Goal: Task Accomplishment & Management: Use online tool/utility

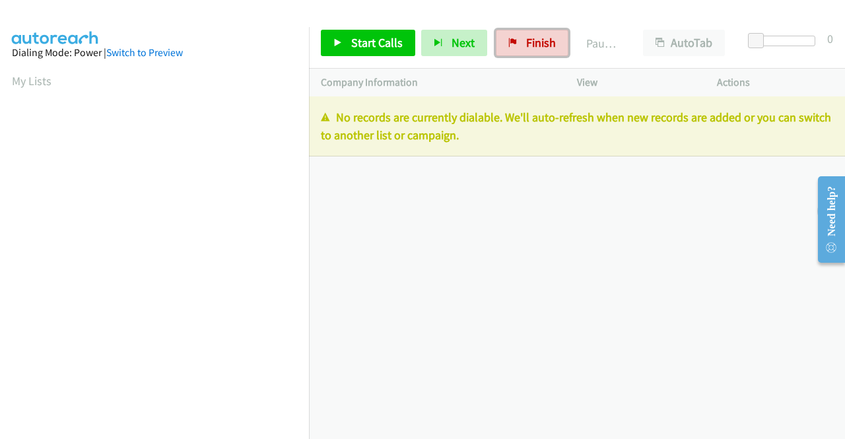
click at [537, 51] on link "Finish" at bounding box center [532, 43] width 73 height 26
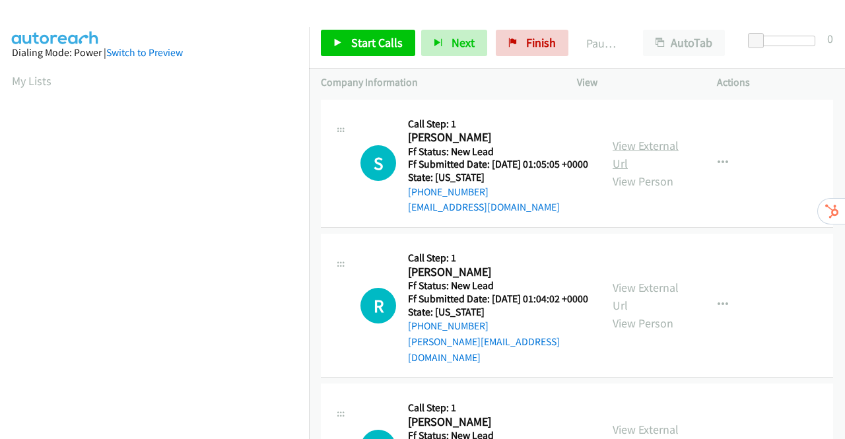
click at [628, 155] on link "View External Url" at bounding box center [645, 154] width 66 height 33
click at [658, 300] on link "View External Url" at bounding box center [645, 296] width 66 height 33
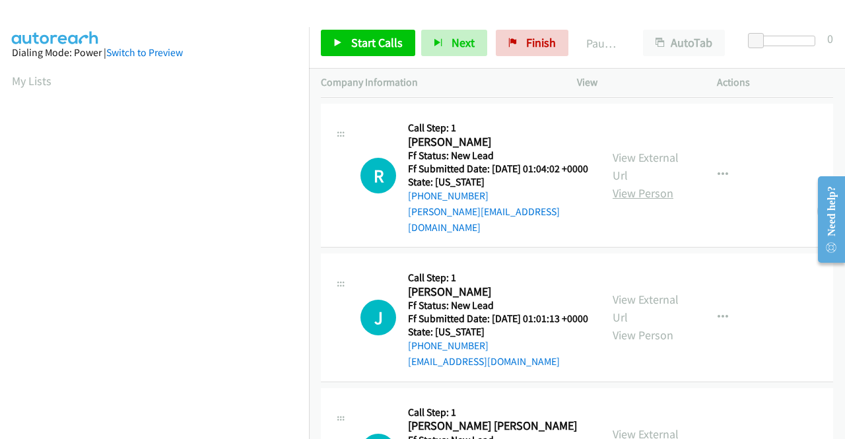
scroll to position [132, 0]
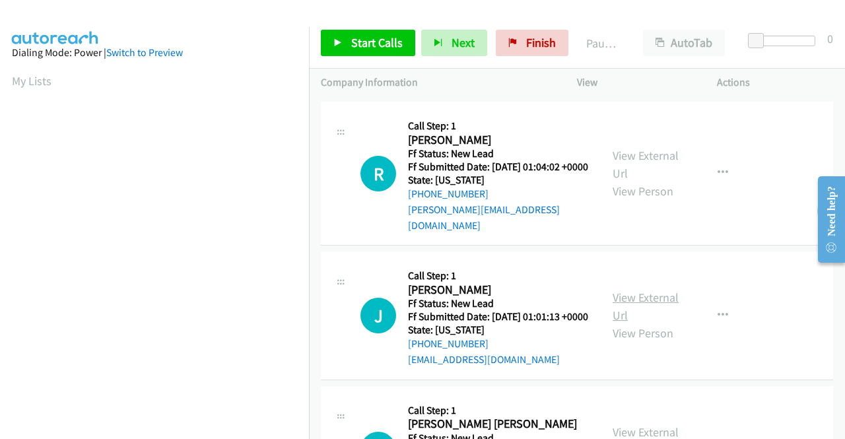
click at [655, 314] on link "View External Url" at bounding box center [645, 306] width 66 height 33
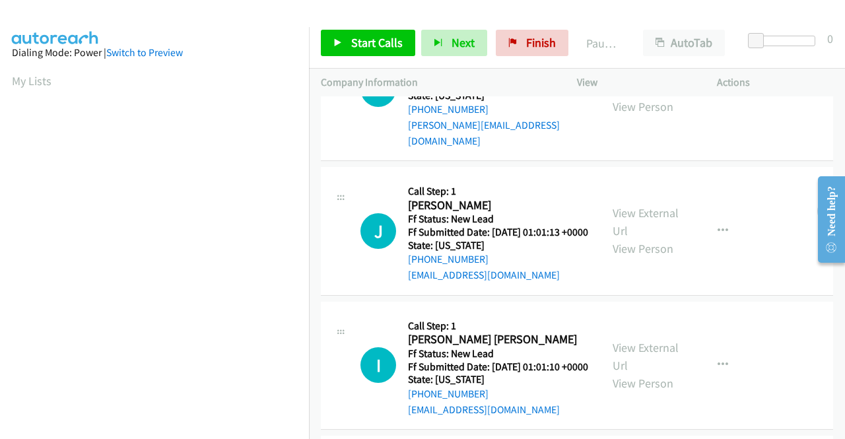
scroll to position [264, 0]
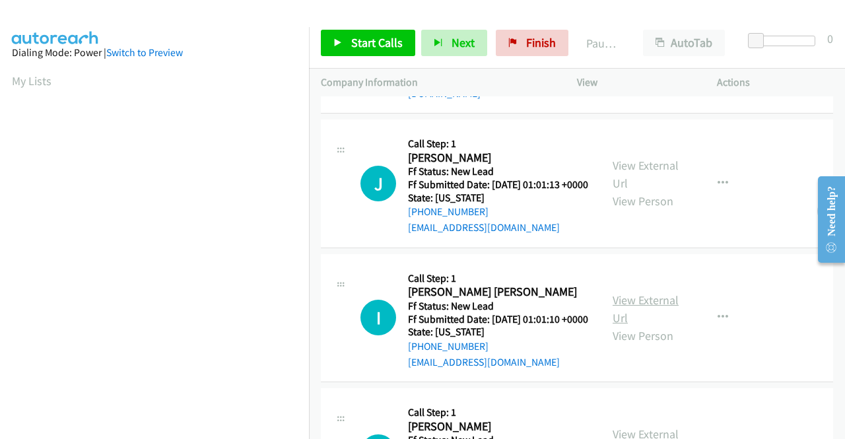
click at [628, 325] on link "View External Url" at bounding box center [645, 308] width 66 height 33
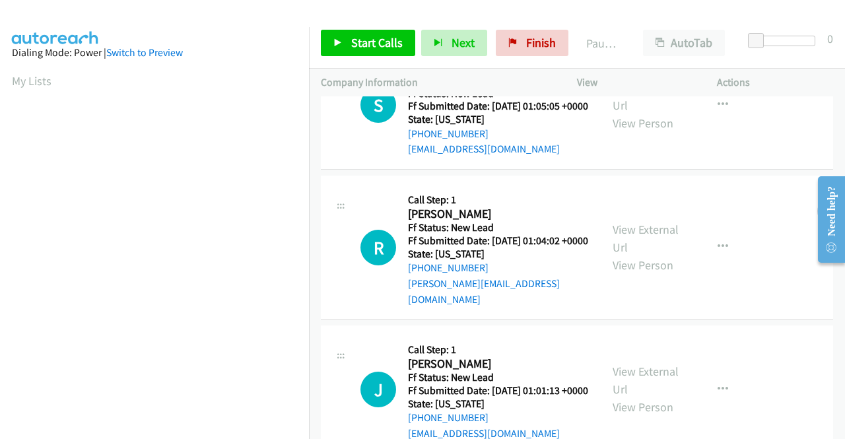
scroll to position [0, 0]
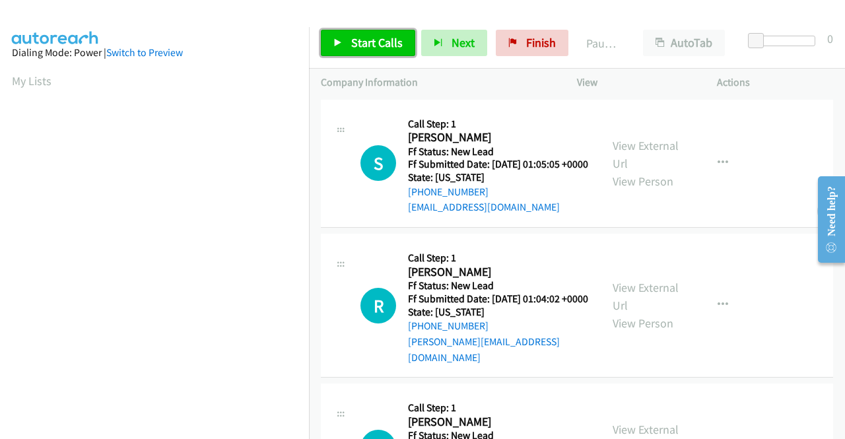
click at [349, 42] on link "Start Calls" at bounding box center [368, 43] width 94 height 26
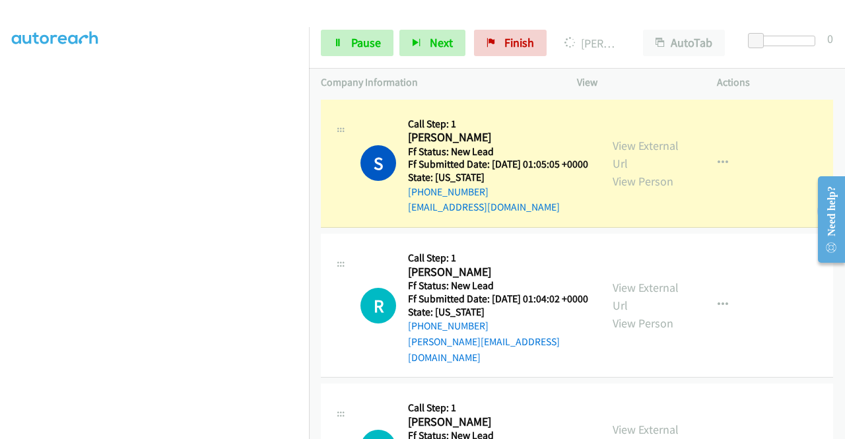
scroll to position [301, 0]
click at [355, 40] on span "Pause" at bounding box center [366, 42] width 30 height 15
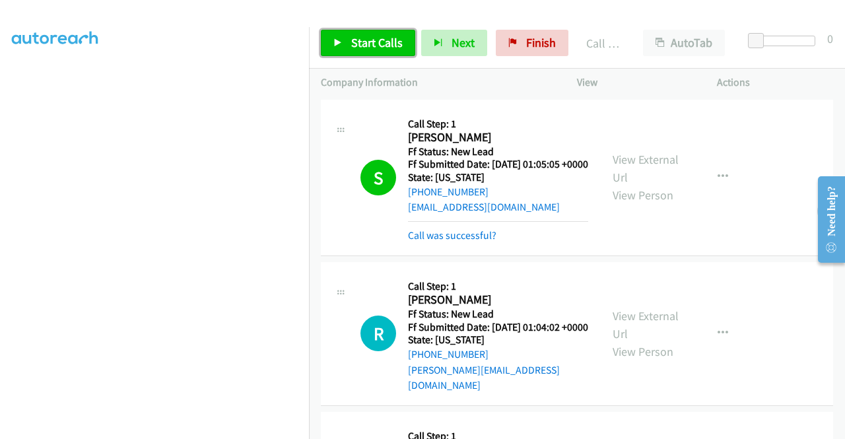
click at [351, 35] on span "Start Calls" at bounding box center [376, 42] width 51 height 15
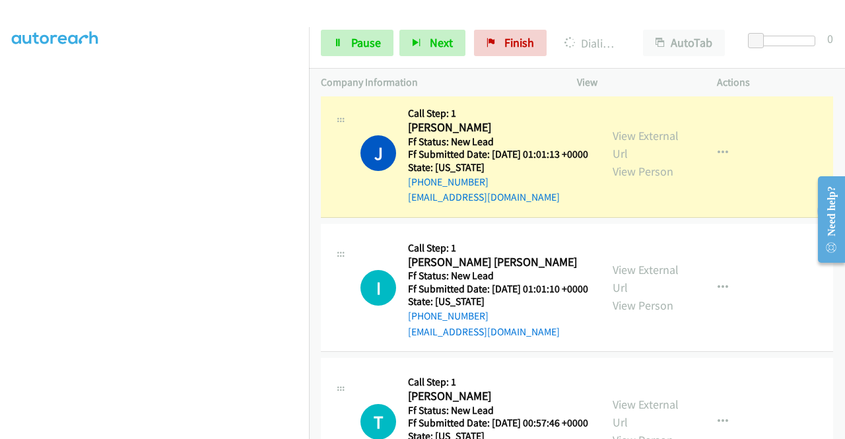
scroll to position [330, 0]
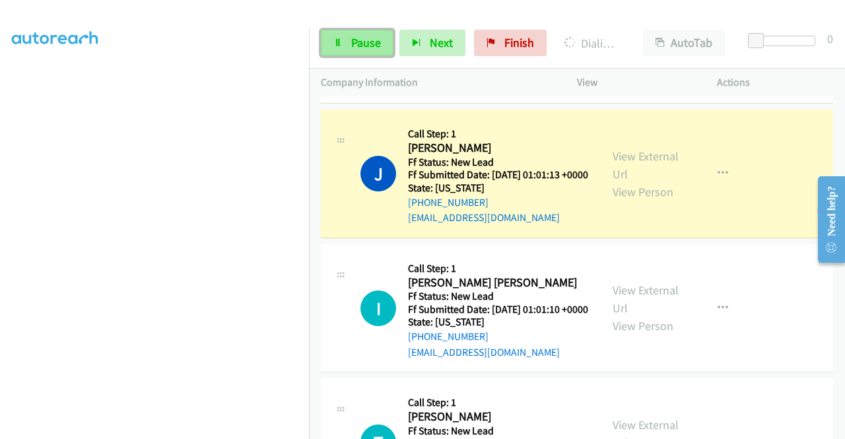
click at [358, 39] on span "Pause" at bounding box center [366, 42] width 30 height 15
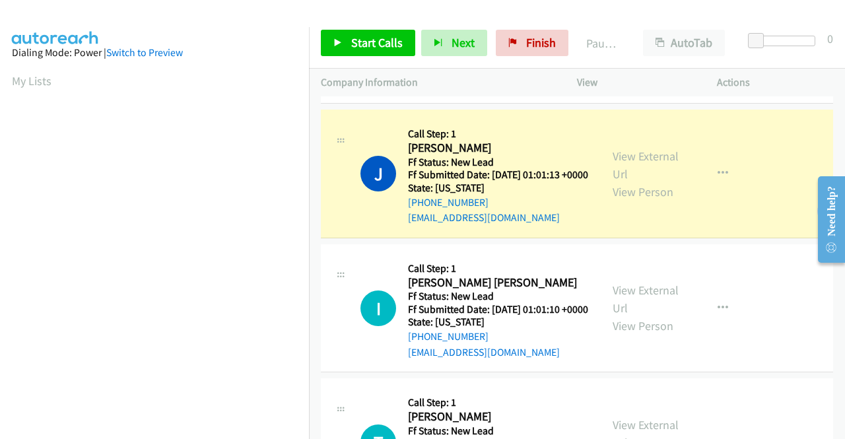
scroll to position [301, 0]
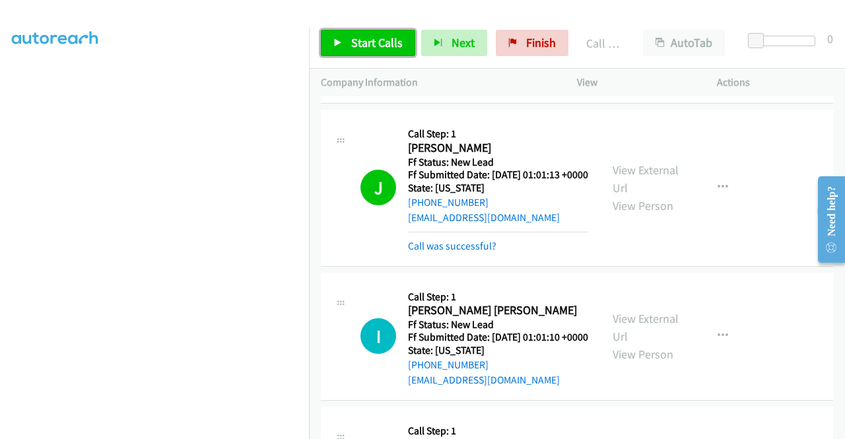
click at [376, 48] on span "Start Calls" at bounding box center [376, 42] width 51 height 15
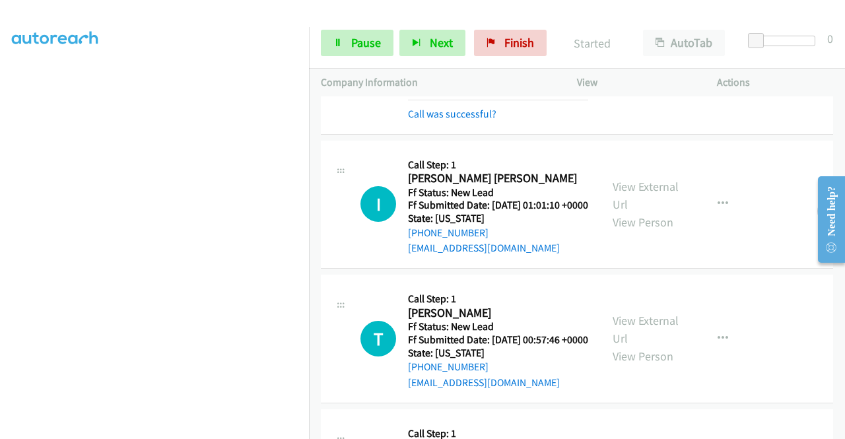
scroll to position [528, 0]
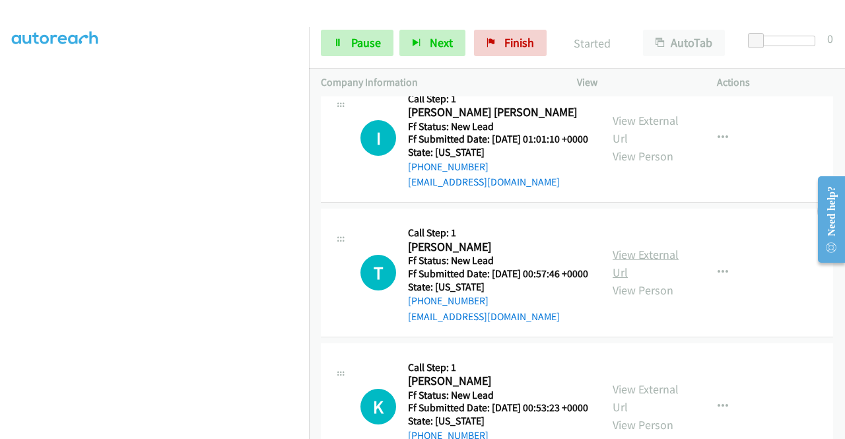
click at [651, 280] on link "View External Url" at bounding box center [645, 263] width 66 height 33
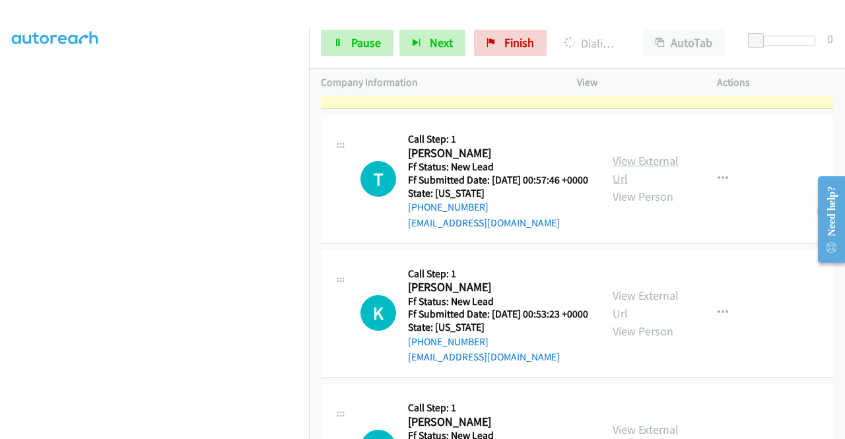
scroll to position [726, 0]
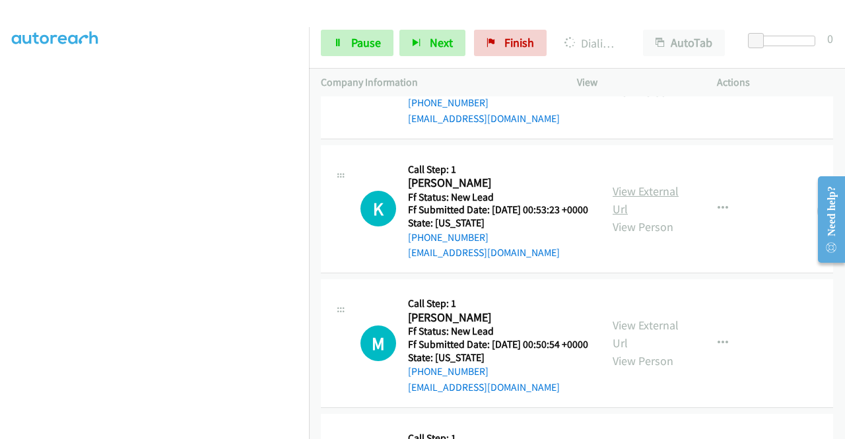
click at [640, 216] on link "View External Url" at bounding box center [645, 199] width 66 height 33
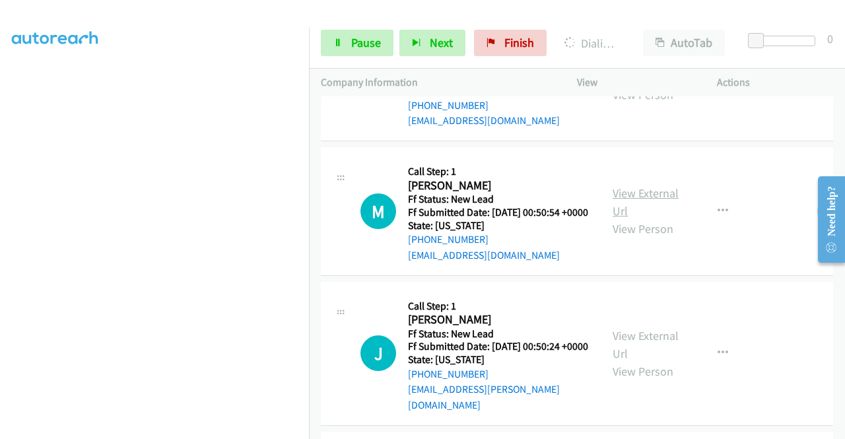
click at [625, 218] on link "View External Url" at bounding box center [645, 201] width 66 height 33
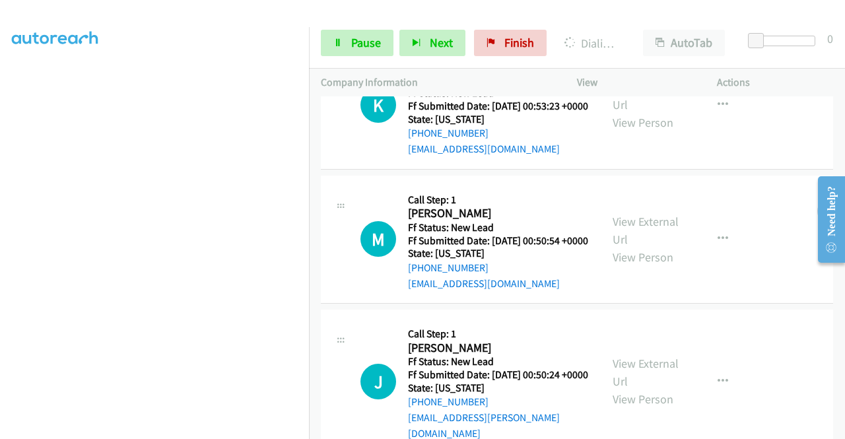
scroll to position [990, 0]
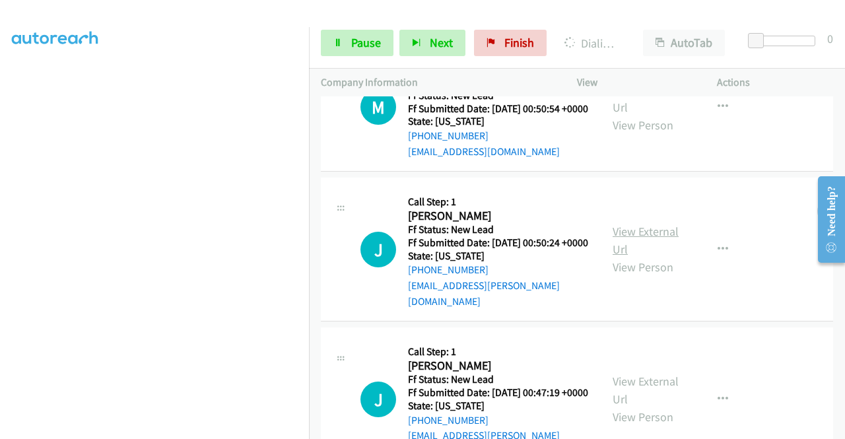
click at [614, 257] on link "View External Url" at bounding box center [645, 240] width 66 height 33
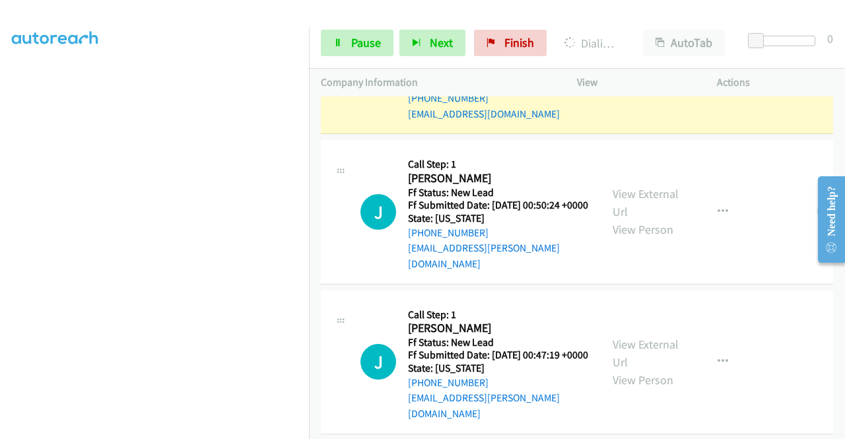
scroll to position [1282, 0]
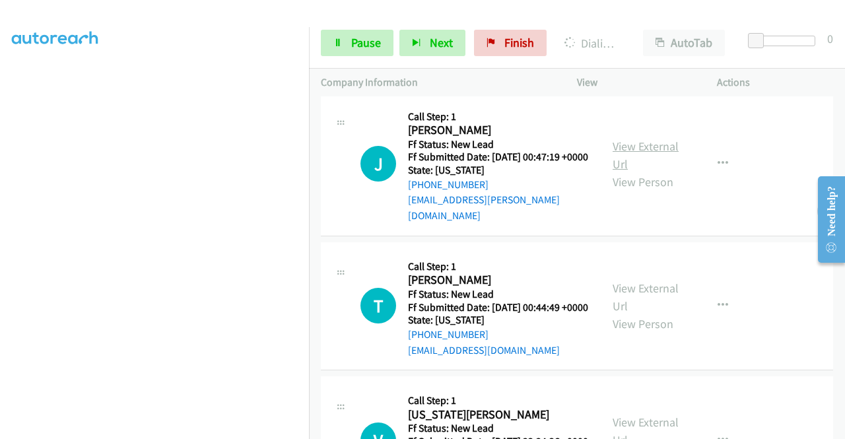
click at [632, 172] on link "View External Url" at bounding box center [645, 155] width 66 height 33
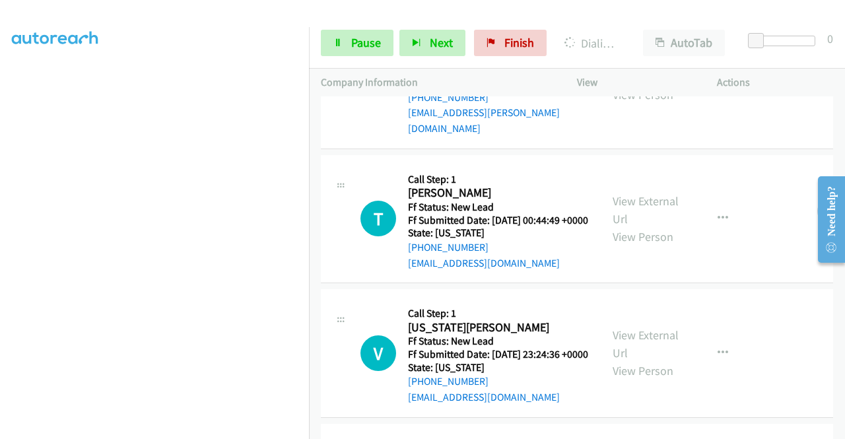
scroll to position [1414, 0]
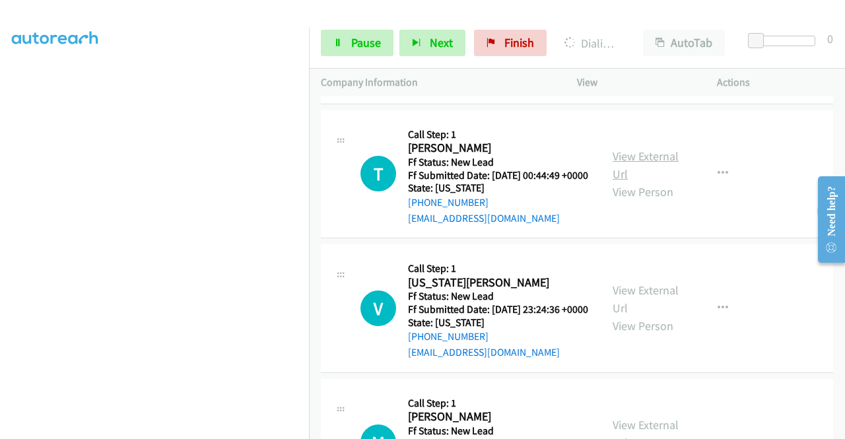
click at [630, 181] on link "View External Url" at bounding box center [645, 164] width 66 height 33
click at [631, 315] on link "View External Url" at bounding box center [645, 298] width 66 height 33
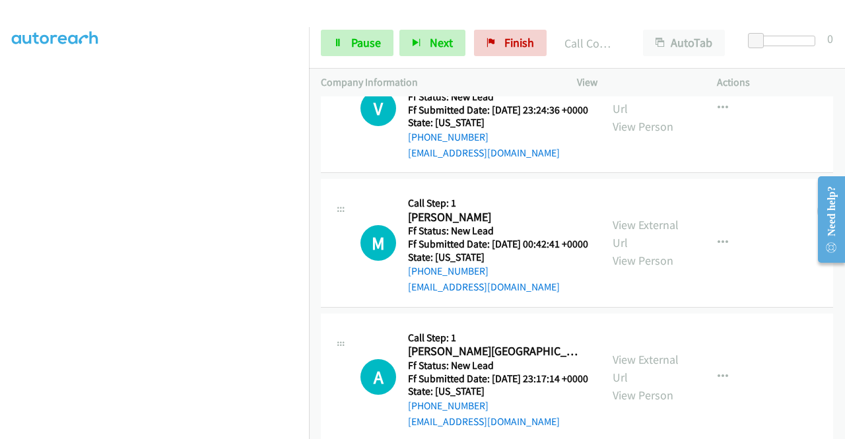
scroll to position [1744, 0]
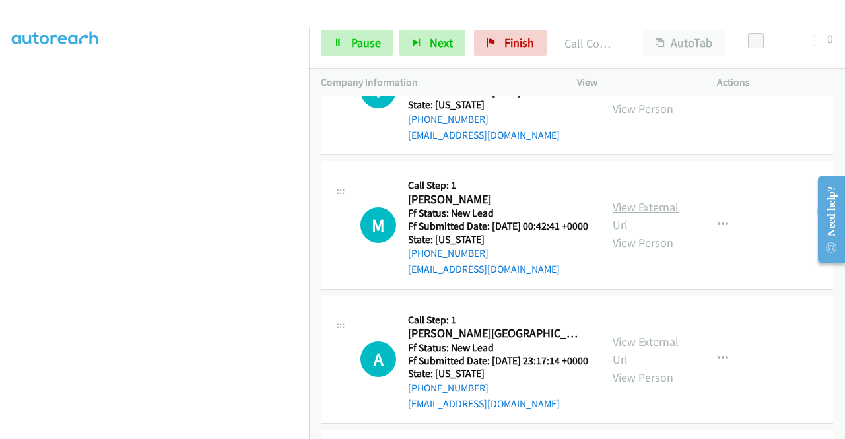
click at [640, 232] on link "View External Url" at bounding box center [645, 215] width 66 height 33
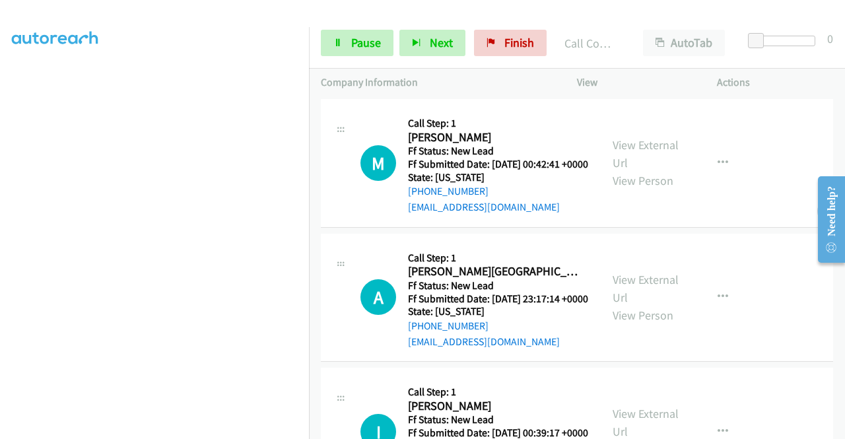
scroll to position [1942, 0]
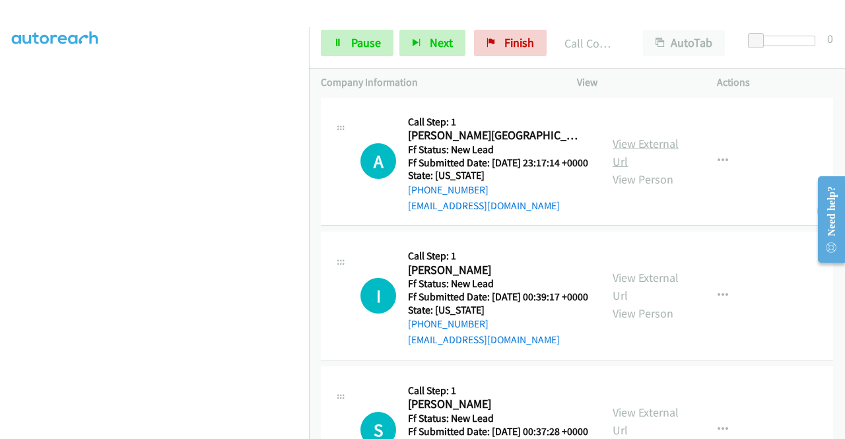
click at [635, 188] on div "View External Url View Person" at bounding box center [646, 161] width 69 height 53
click at [635, 169] on link "View External Url" at bounding box center [645, 152] width 66 height 33
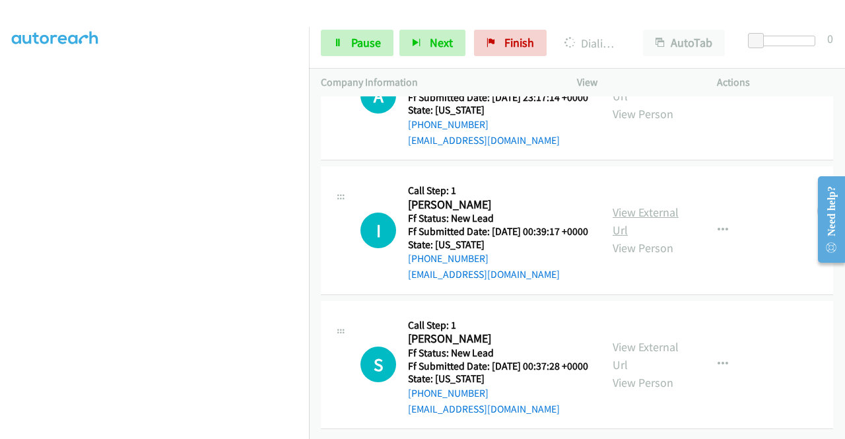
click at [647, 205] on link "View External Url" at bounding box center [645, 221] width 66 height 33
click at [646, 339] on link "View External Url" at bounding box center [645, 355] width 66 height 33
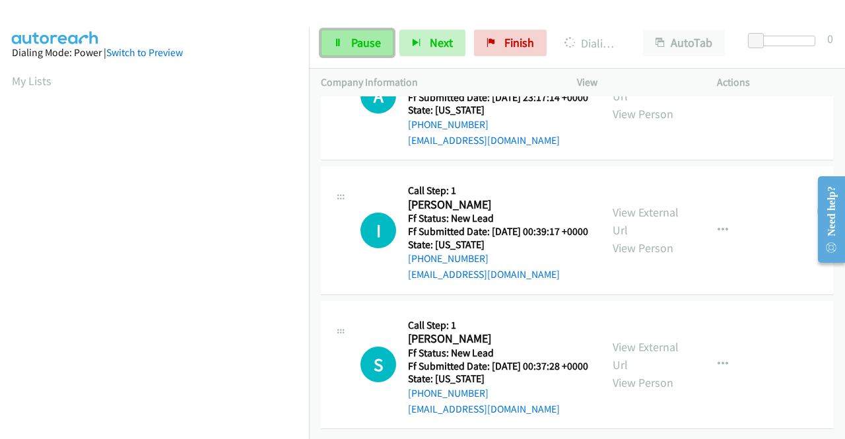
click at [376, 49] on span "Pause" at bounding box center [366, 42] width 30 height 15
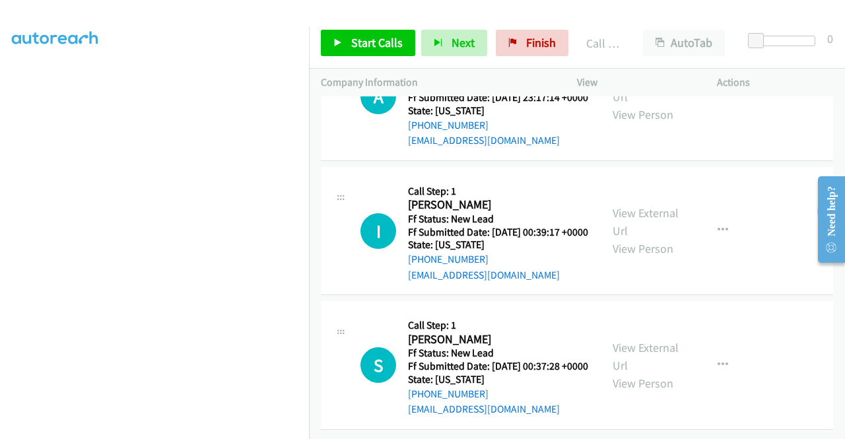
scroll to position [2187, 0]
click at [339, 36] on link "Start Calls" at bounding box center [368, 43] width 94 height 26
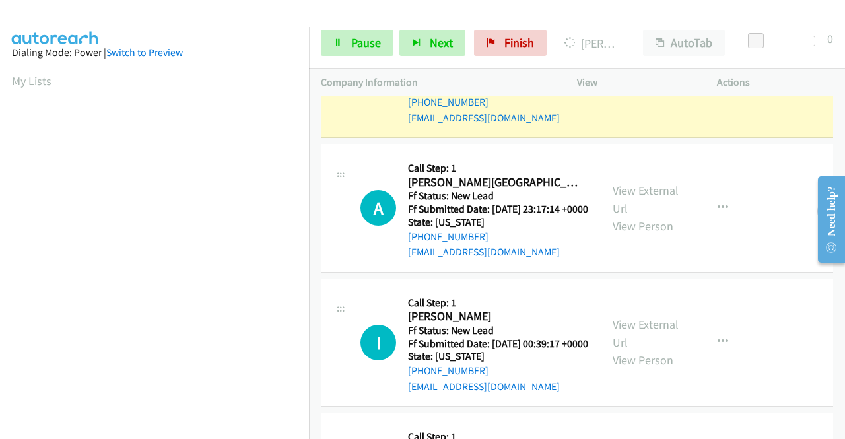
scroll to position [301, 0]
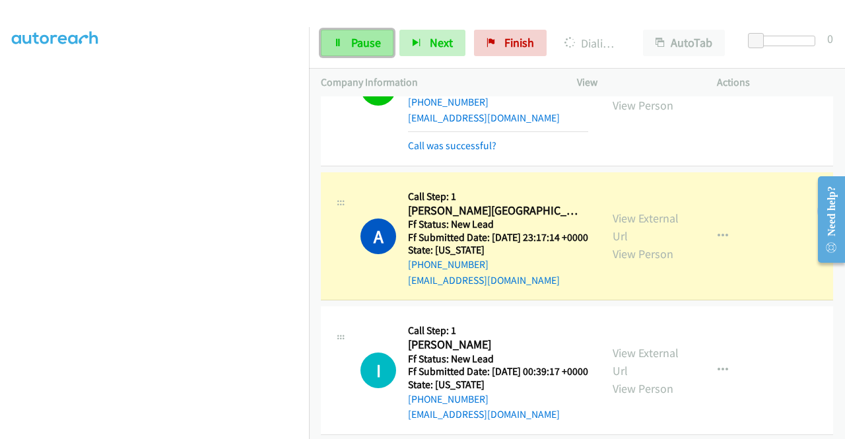
click at [365, 51] on link "Pause" at bounding box center [357, 43] width 73 height 26
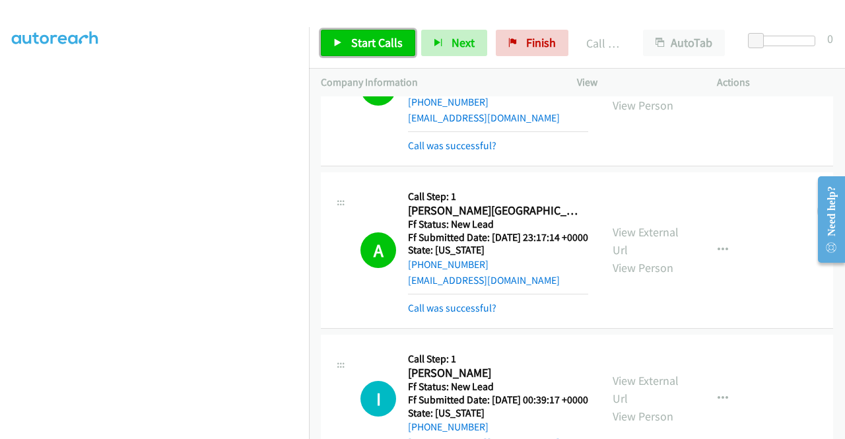
click at [345, 46] on link "Start Calls" at bounding box center [368, 43] width 94 height 26
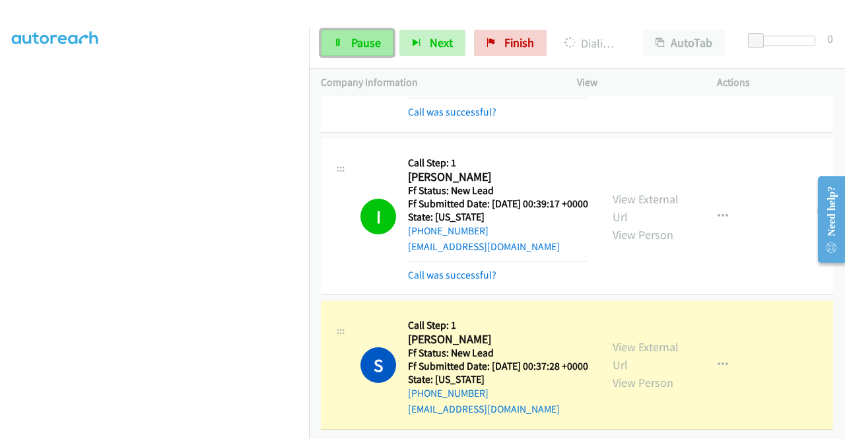
click at [347, 40] on link "Pause" at bounding box center [357, 43] width 73 height 26
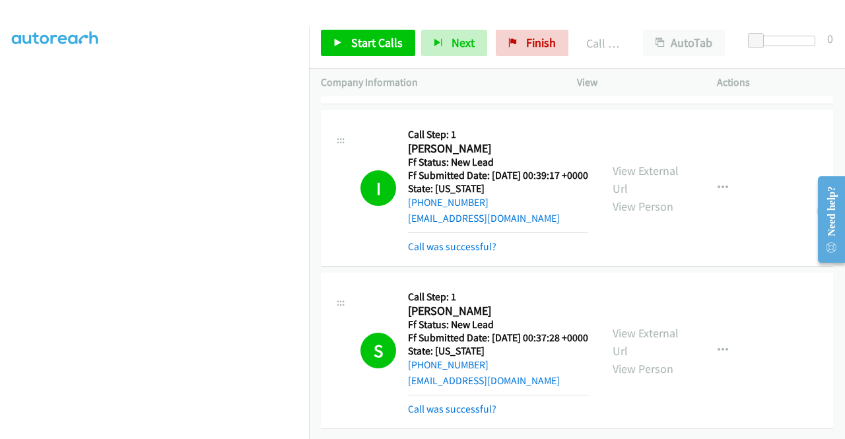
scroll to position [2359, 0]
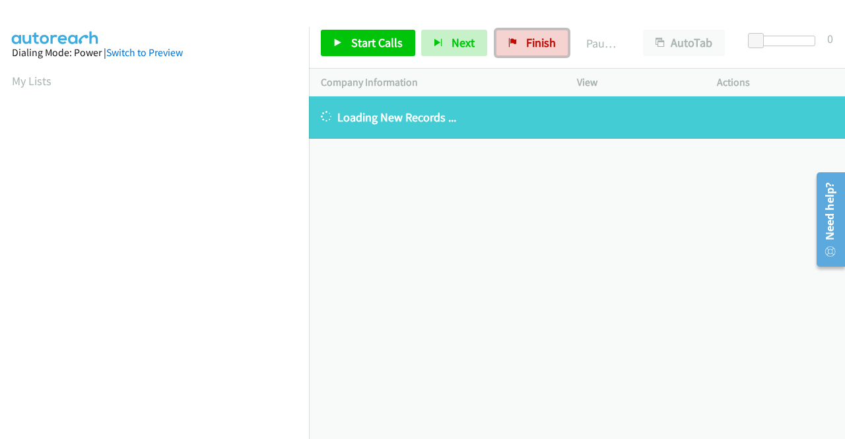
drag, startPoint x: 525, startPoint y: 38, endPoint x: 479, endPoint y: 65, distance: 53.3
click at [526, 38] on span "Finish" at bounding box center [541, 42] width 30 height 15
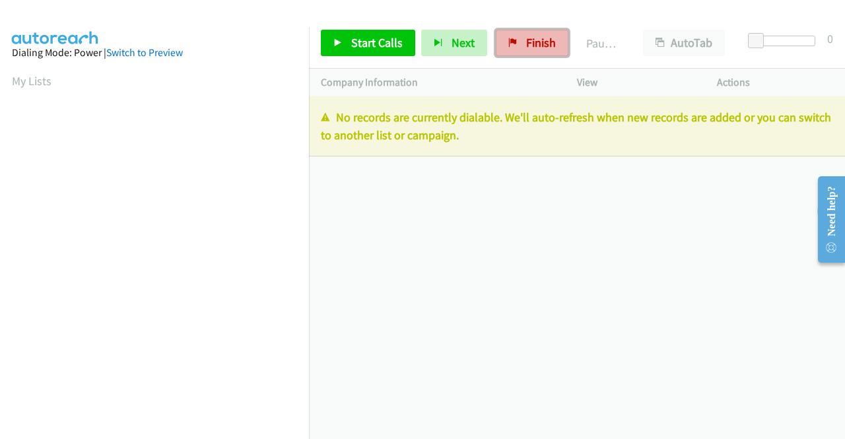
click at [536, 40] on span "Finish" at bounding box center [541, 42] width 30 height 15
click at [529, 40] on span "Finish" at bounding box center [541, 42] width 30 height 15
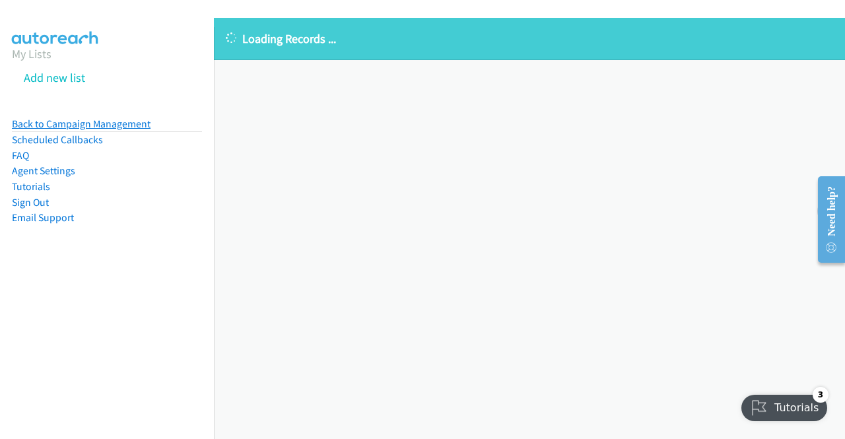
click at [141, 128] on link "Back to Campaign Management" at bounding box center [81, 123] width 139 height 13
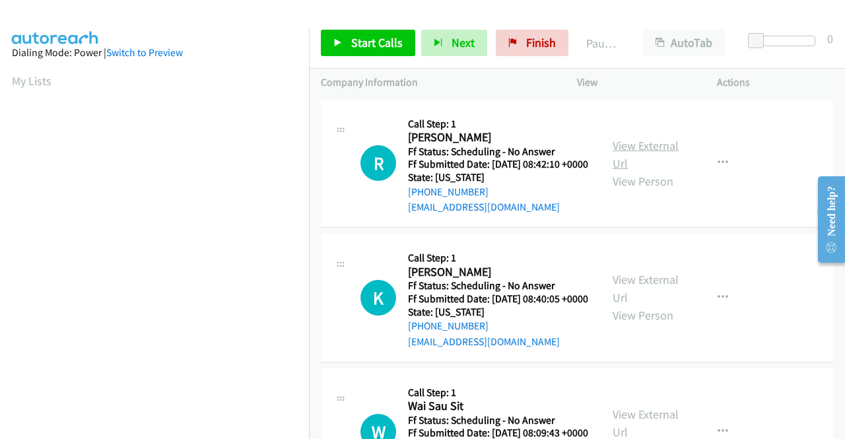
click at [652, 154] on link "View External Url" at bounding box center [645, 154] width 66 height 33
click at [644, 299] on link "View External Url" at bounding box center [645, 288] width 66 height 33
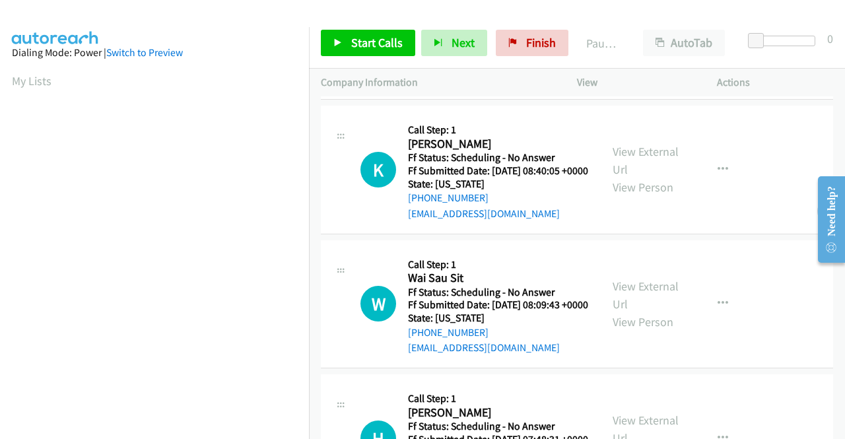
scroll to position [132, 0]
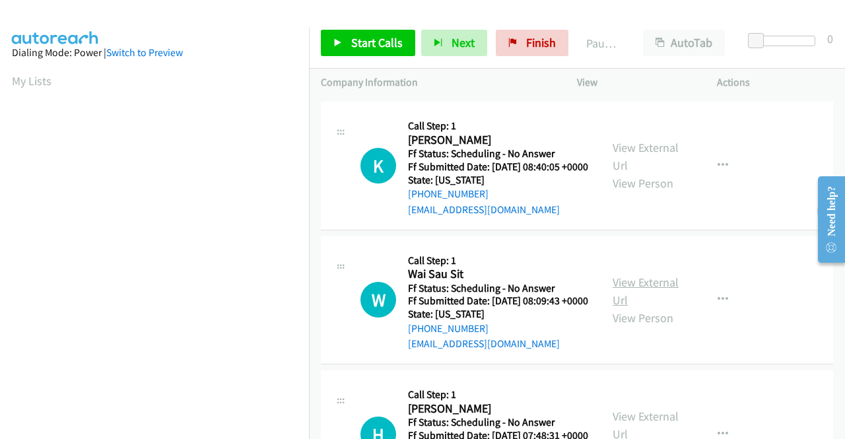
click at [645, 308] on link "View External Url" at bounding box center [645, 291] width 66 height 33
click at [377, 41] on span "Start Calls" at bounding box center [376, 42] width 51 height 15
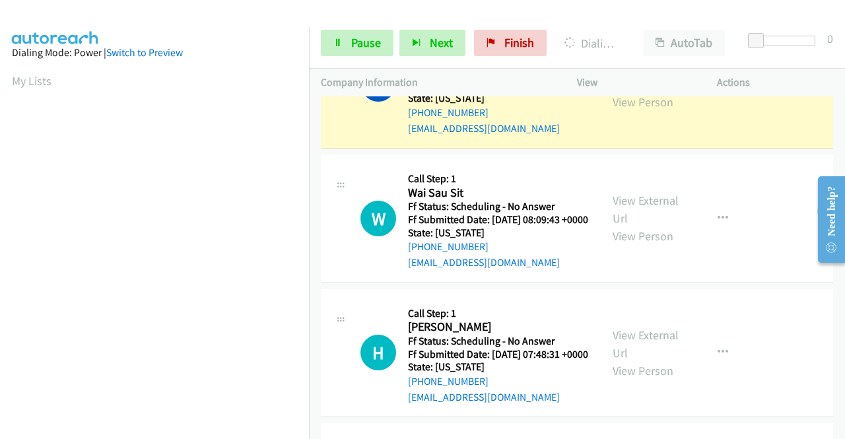
scroll to position [330, 0]
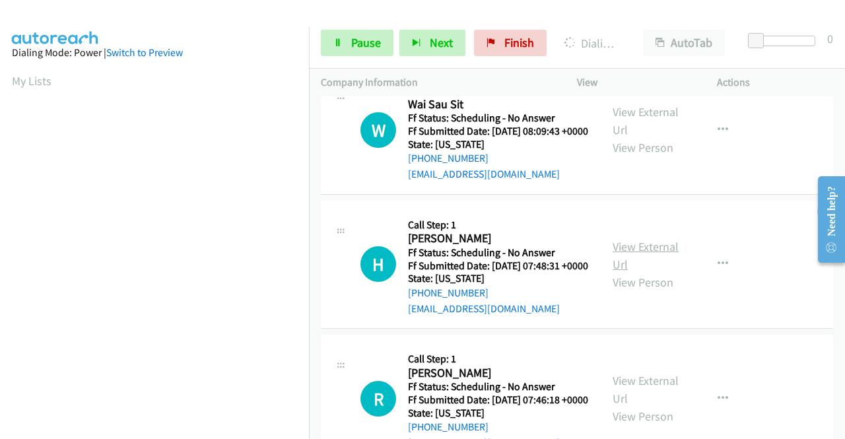
click at [622, 272] on link "View External Url" at bounding box center [645, 255] width 66 height 33
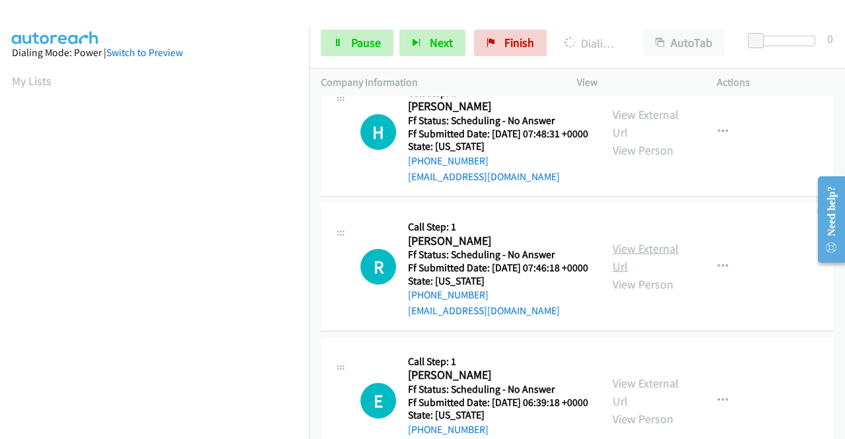
click at [652, 274] on link "View External Url" at bounding box center [645, 257] width 66 height 33
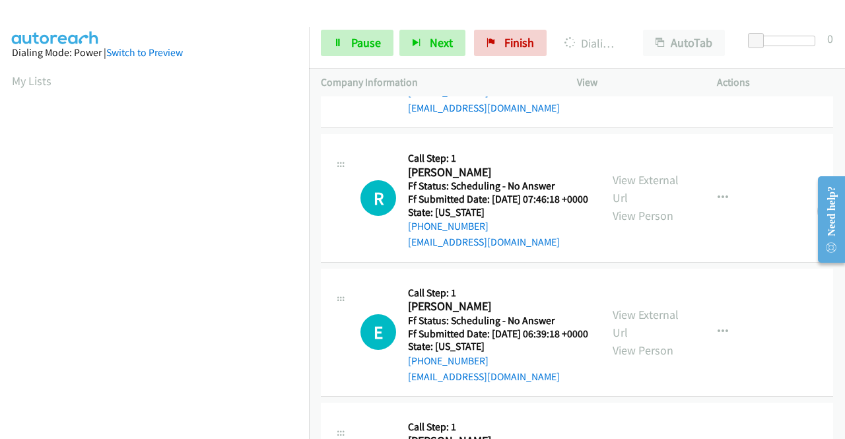
scroll to position [594, 0]
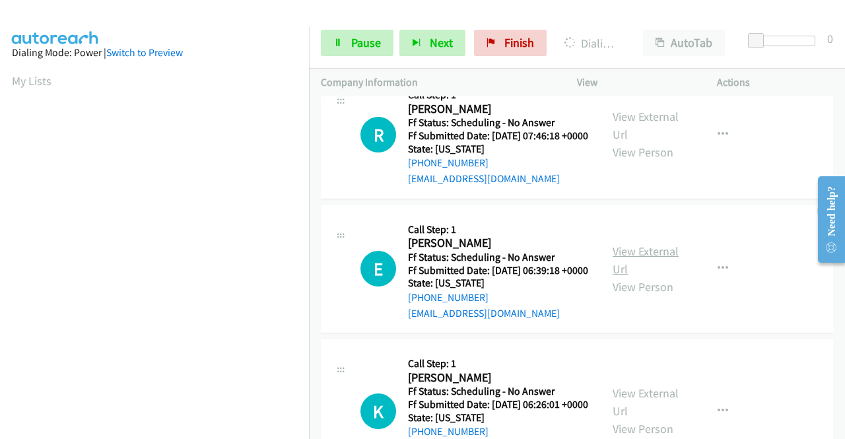
click at [626, 277] on link "View External Url" at bounding box center [645, 260] width 66 height 33
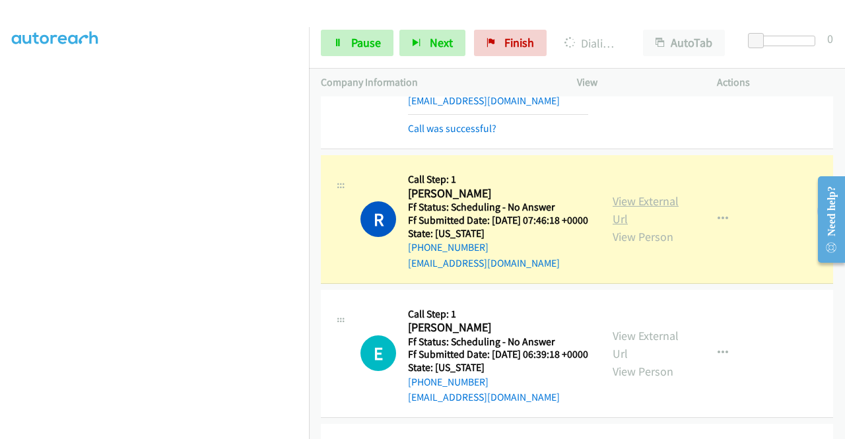
click at [664, 226] on link "View External Url" at bounding box center [645, 209] width 66 height 33
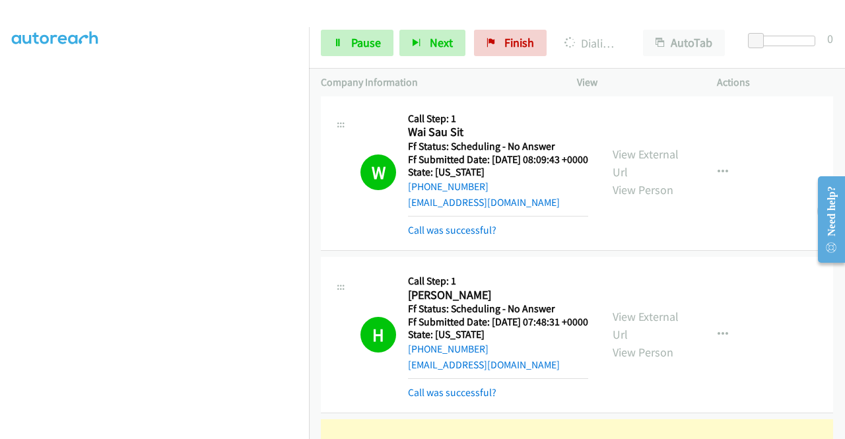
scroll to position [330, 0]
click at [634, 180] on link "View External Url" at bounding box center [645, 163] width 66 height 33
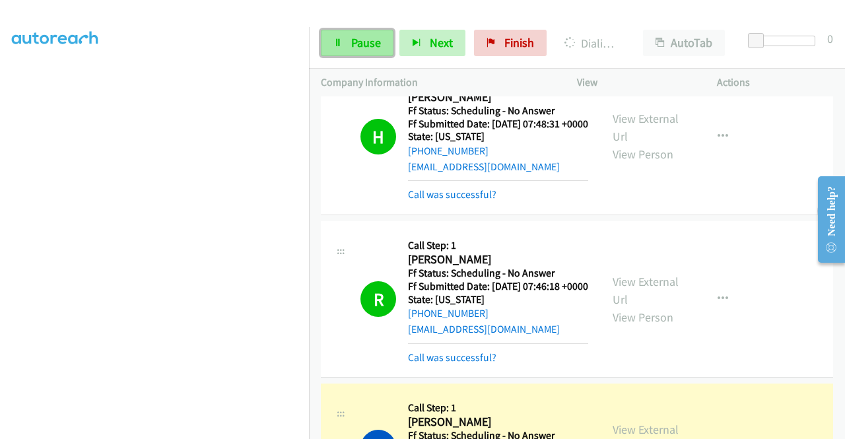
click at [370, 37] on span "Pause" at bounding box center [366, 42] width 30 height 15
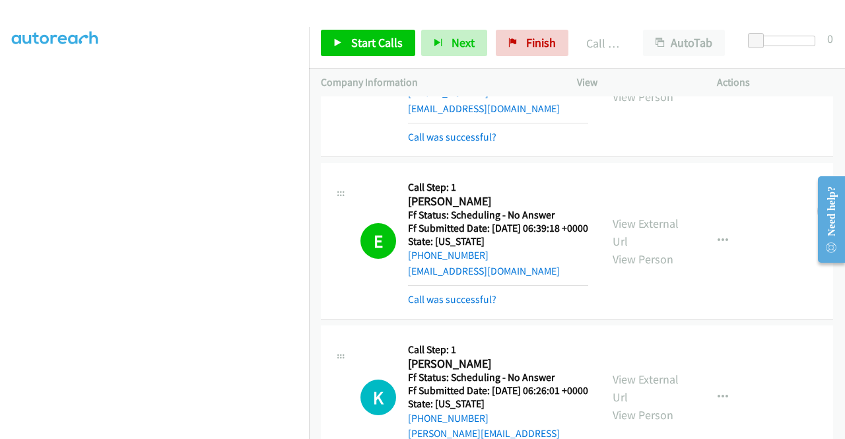
scroll to position [792, 0]
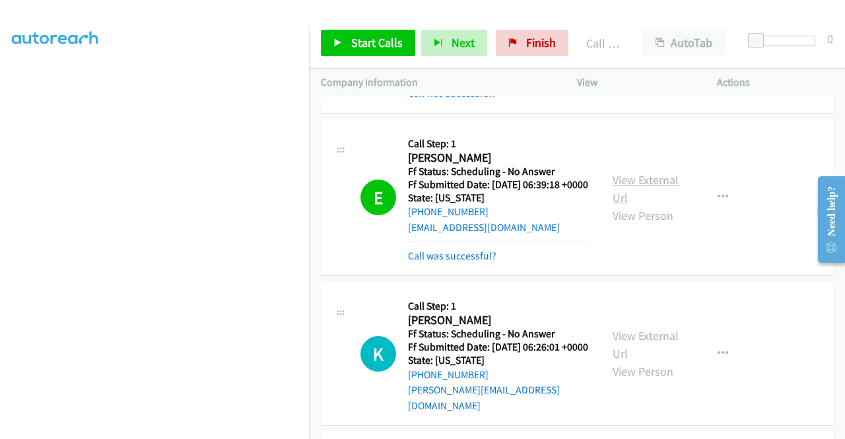
click at [628, 205] on link "View External Url" at bounding box center [645, 188] width 66 height 33
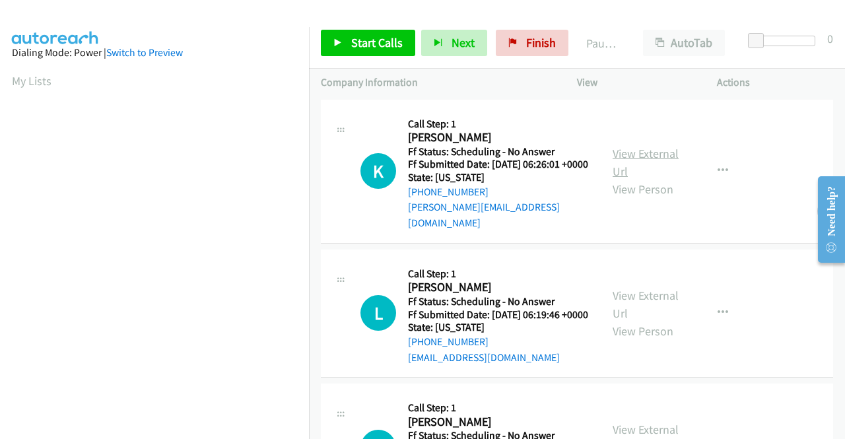
click at [651, 150] on link "View External Url" at bounding box center [645, 162] width 66 height 33
click at [651, 296] on link "View External Url" at bounding box center [645, 304] width 66 height 33
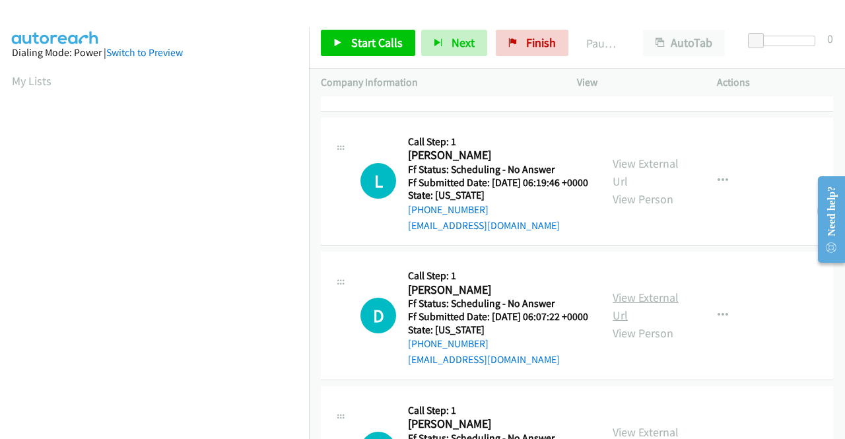
click at [651, 310] on link "View External Url" at bounding box center [645, 306] width 66 height 33
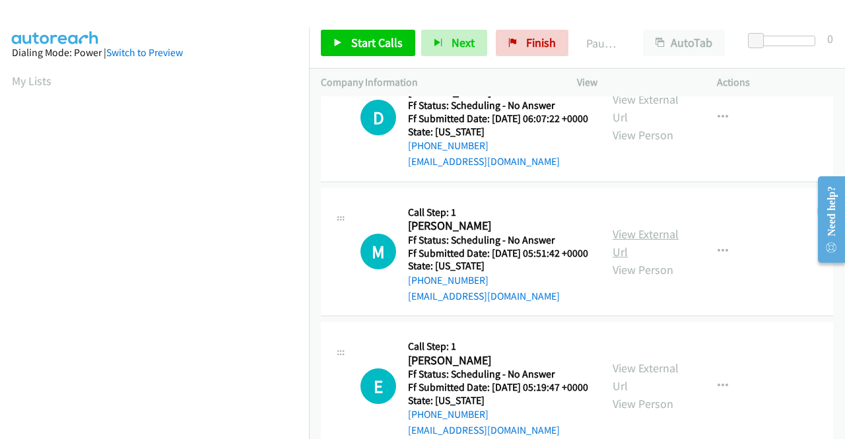
click at [653, 259] on link "View External Url" at bounding box center [645, 242] width 66 height 33
click at [370, 48] on span "Start Calls" at bounding box center [376, 42] width 51 height 15
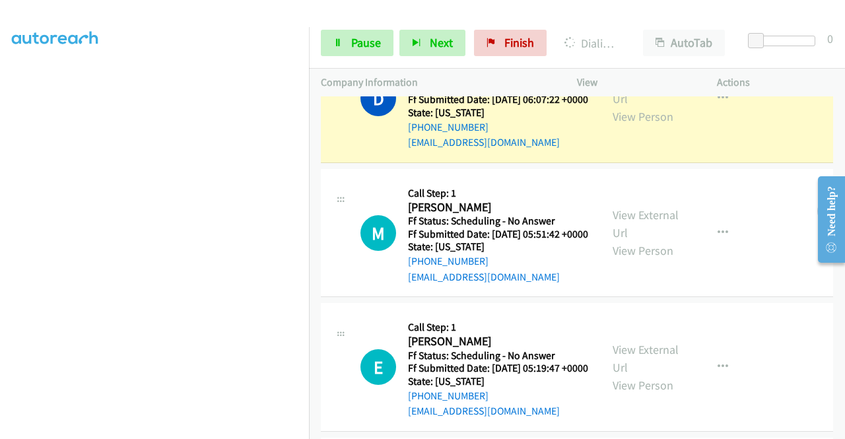
scroll to position [462, 0]
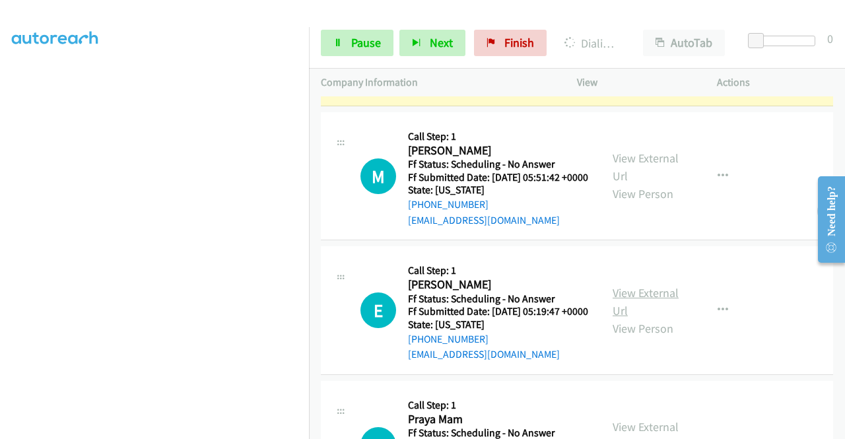
click at [640, 318] on link "View External Url" at bounding box center [645, 301] width 66 height 33
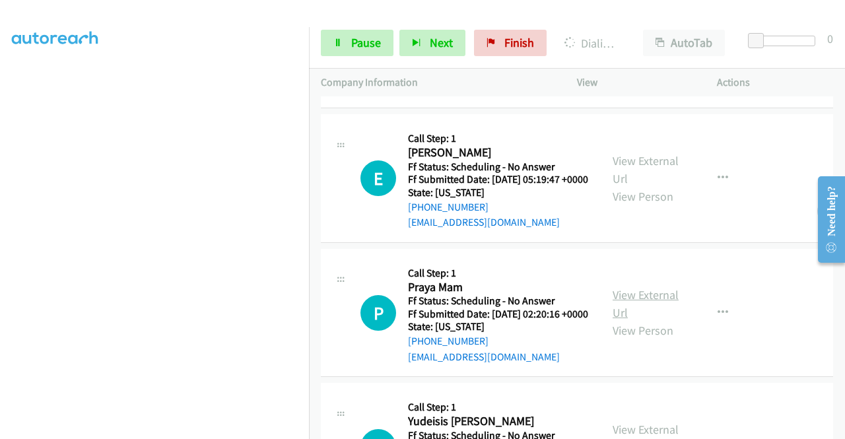
click at [649, 339] on div "View External Url View Person" at bounding box center [646, 312] width 69 height 53
click at [651, 320] on link "View External Url" at bounding box center [645, 303] width 66 height 33
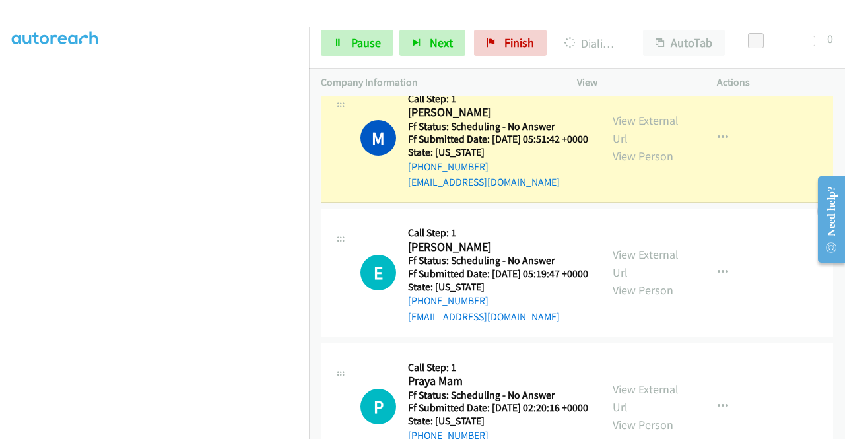
scroll to position [0, 0]
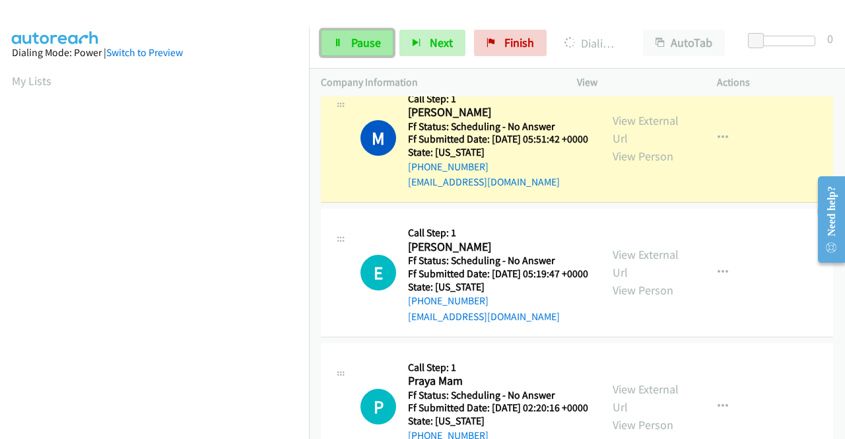
click at [362, 40] on span "Pause" at bounding box center [366, 42] width 30 height 15
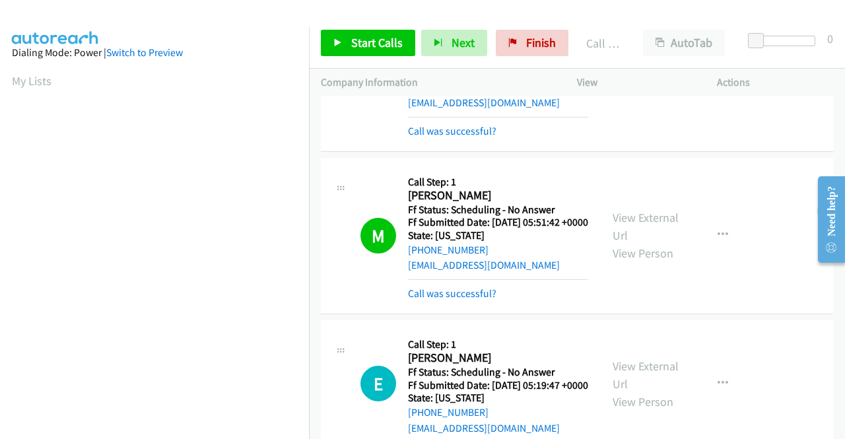
scroll to position [462, 0]
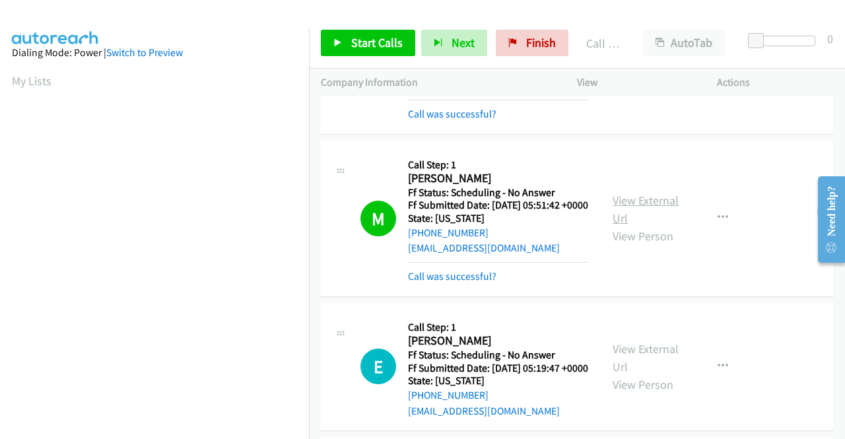
click at [641, 226] on link "View External Url" at bounding box center [645, 209] width 66 height 33
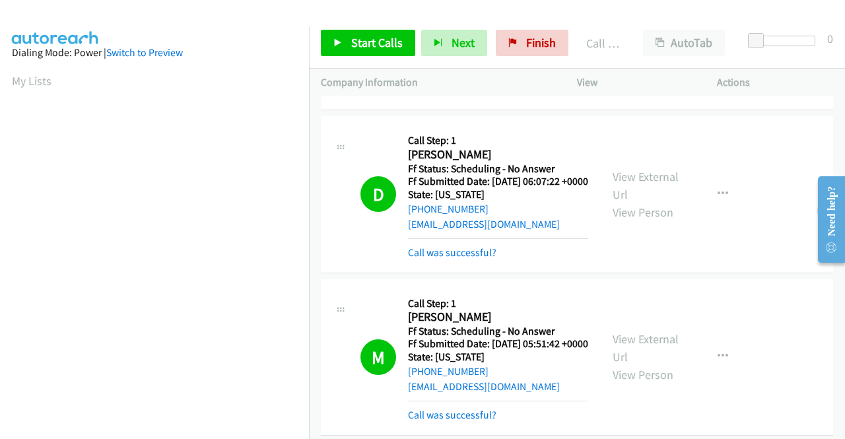
scroll to position [396, 0]
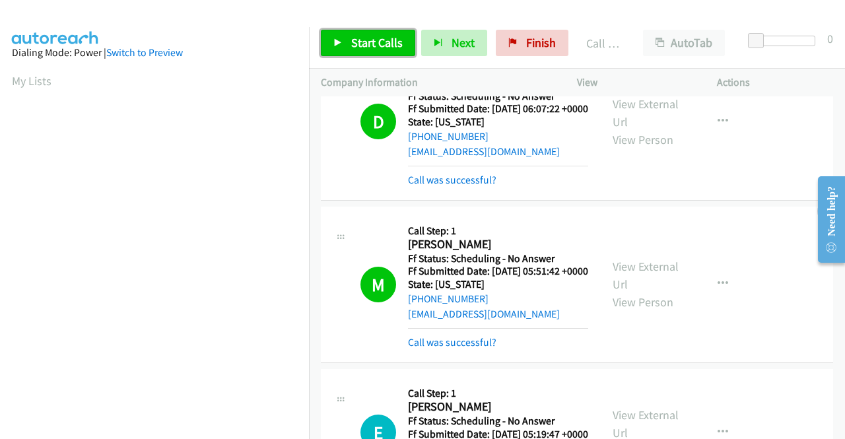
click at [359, 44] on span "Start Calls" at bounding box center [376, 42] width 51 height 15
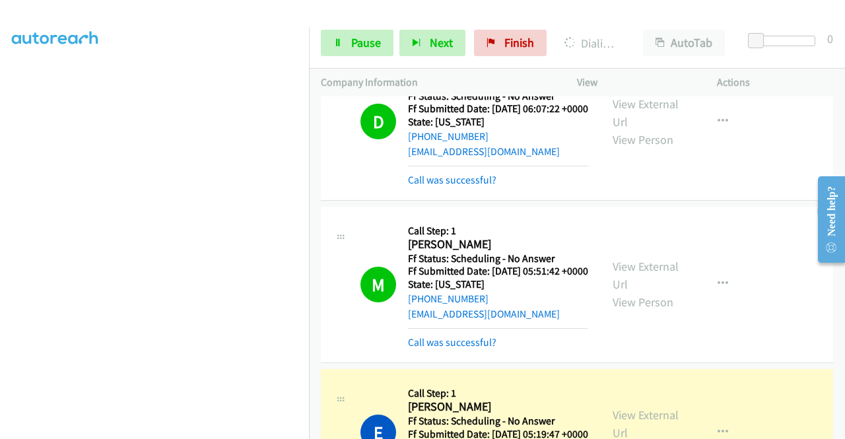
scroll to position [66, 0]
click at [352, 42] on span "Pause" at bounding box center [366, 42] width 30 height 15
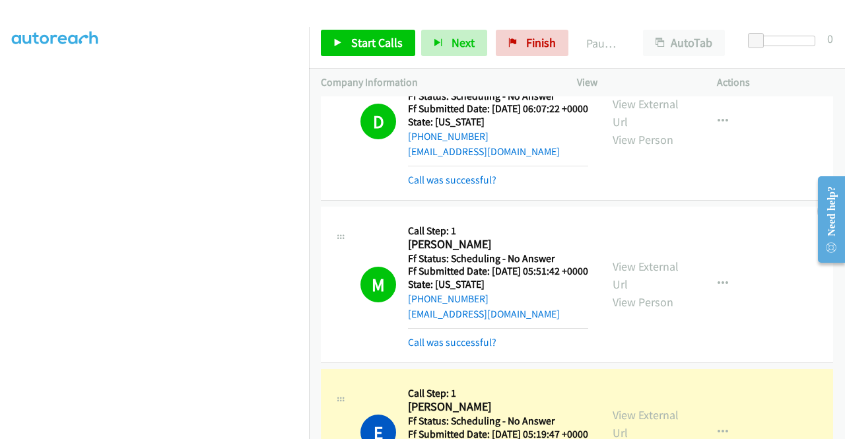
scroll to position [301, 0]
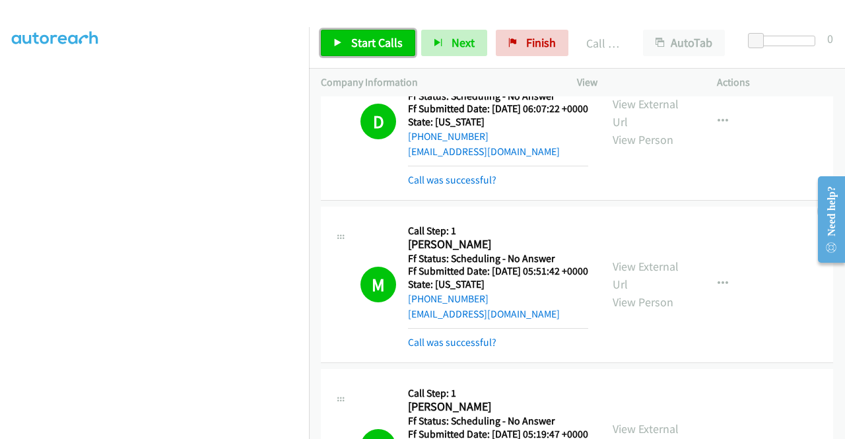
click at [382, 37] on span "Start Calls" at bounding box center [376, 42] width 51 height 15
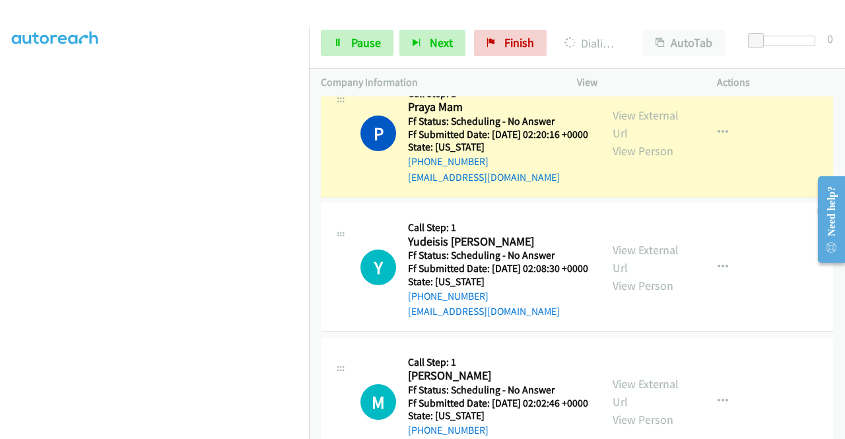
scroll to position [0, 0]
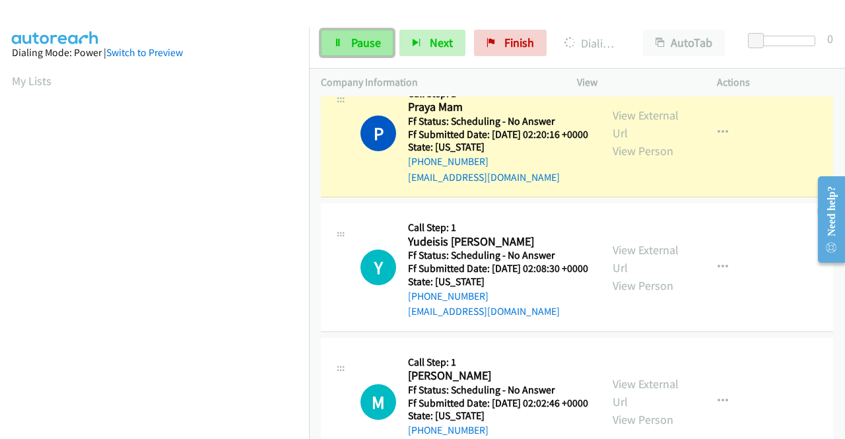
click at [338, 32] on link "Pause" at bounding box center [357, 43] width 73 height 26
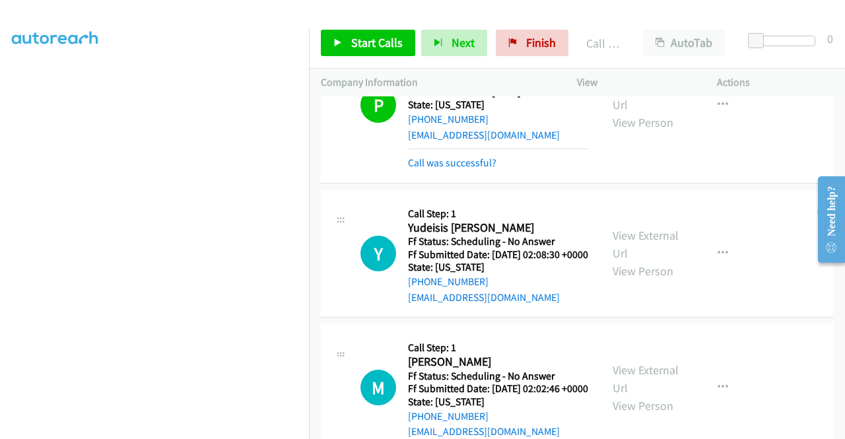
scroll to position [792, 0]
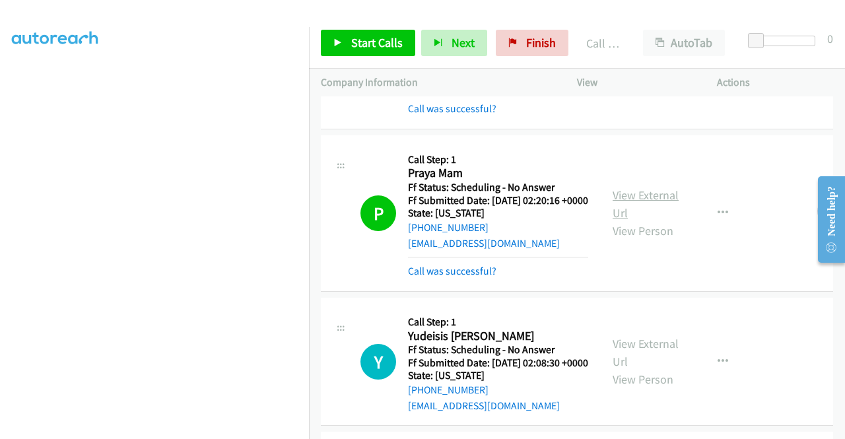
click at [645, 220] on link "View External Url" at bounding box center [645, 203] width 66 height 33
click at [529, 41] on span "Finish" at bounding box center [541, 42] width 30 height 15
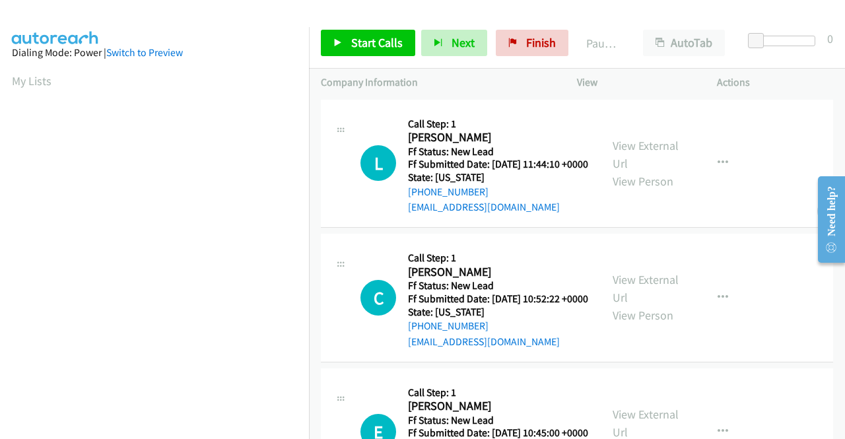
scroll to position [301, 0]
click at [648, 150] on link "View External Url" at bounding box center [645, 154] width 66 height 33
click at [634, 295] on link "View External Url" at bounding box center [645, 288] width 66 height 33
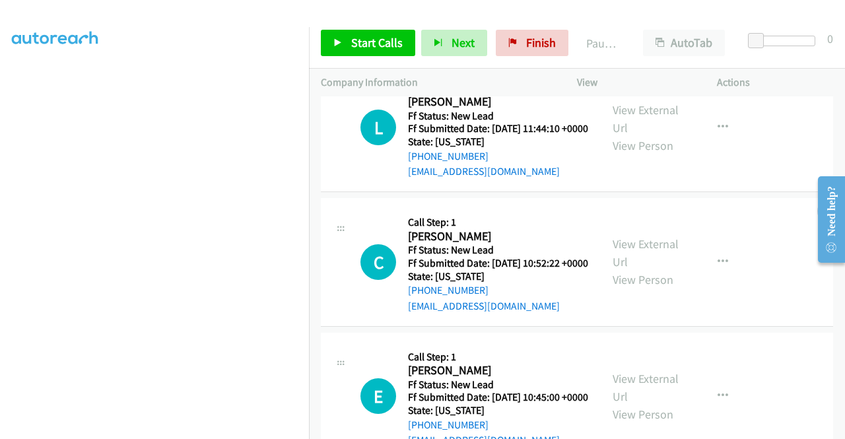
scroll to position [66, 0]
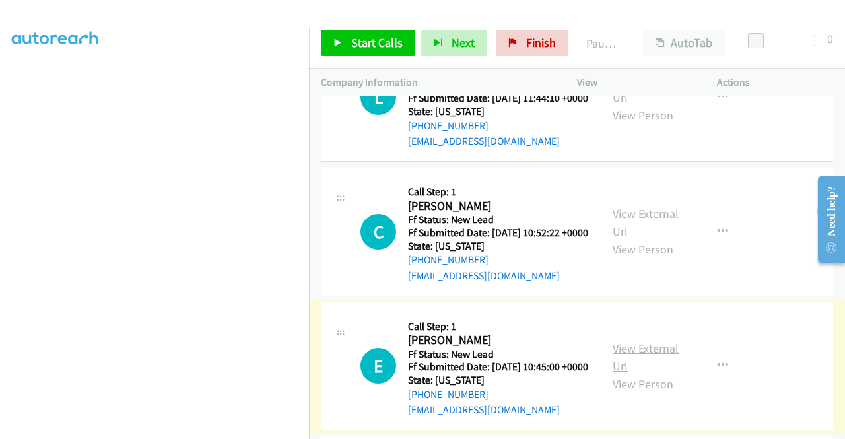
click at [643, 374] on link "View External Url" at bounding box center [645, 357] width 66 height 33
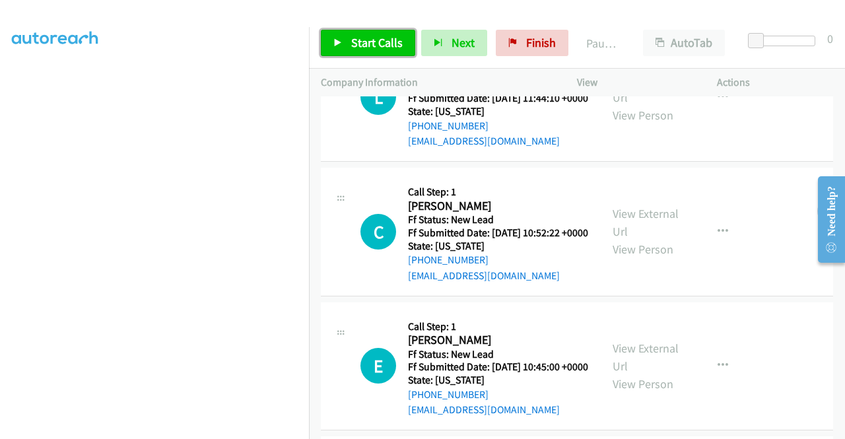
click at [350, 43] on link "Start Calls" at bounding box center [368, 43] width 94 height 26
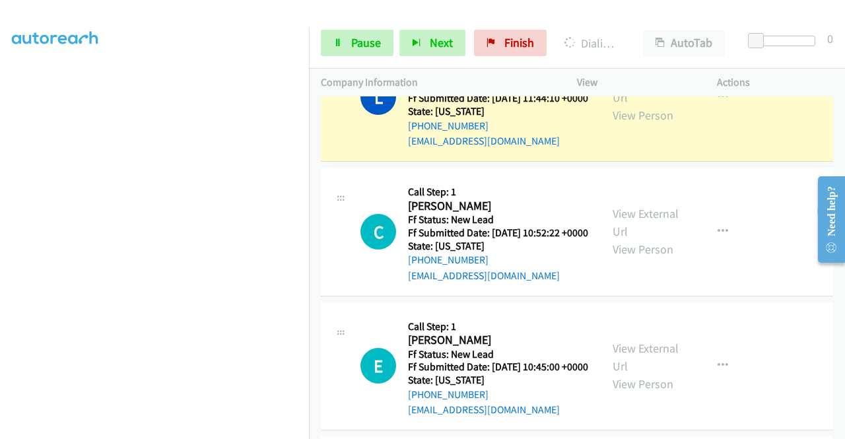
scroll to position [0, 0]
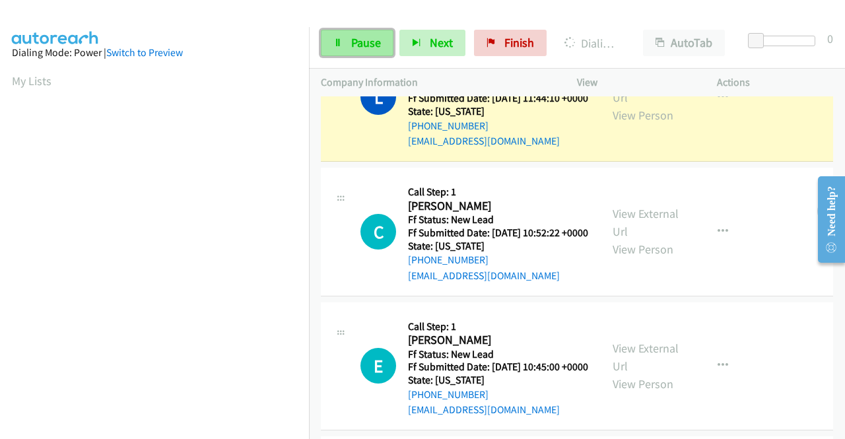
click at [364, 36] on span "Pause" at bounding box center [366, 42] width 30 height 15
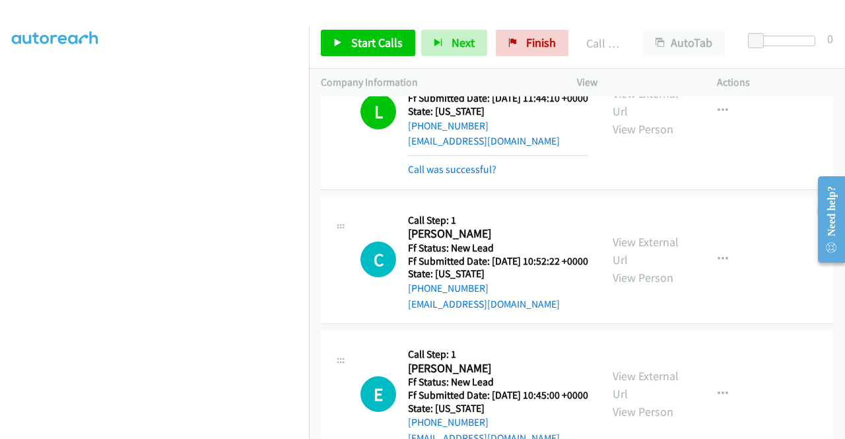
scroll to position [80, 0]
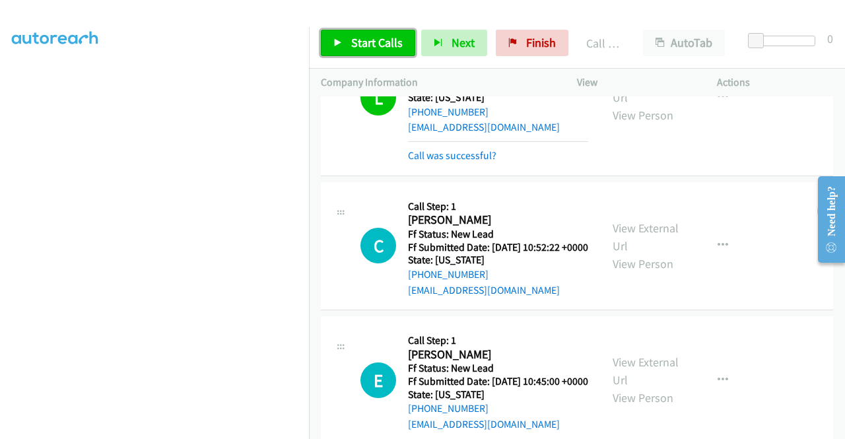
click at [357, 41] on span "Start Calls" at bounding box center [376, 42] width 51 height 15
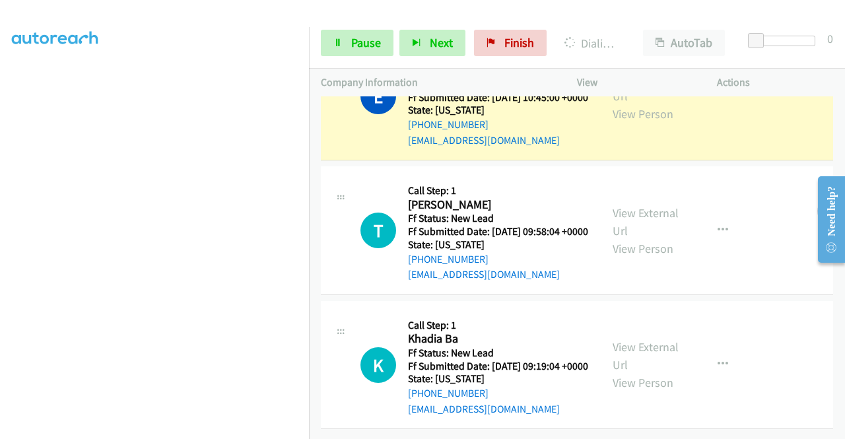
scroll to position [410, 0]
click at [645, 238] on link "View External Url" at bounding box center [645, 221] width 66 height 33
click at [638, 339] on link "View External Url" at bounding box center [645, 355] width 66 height 33
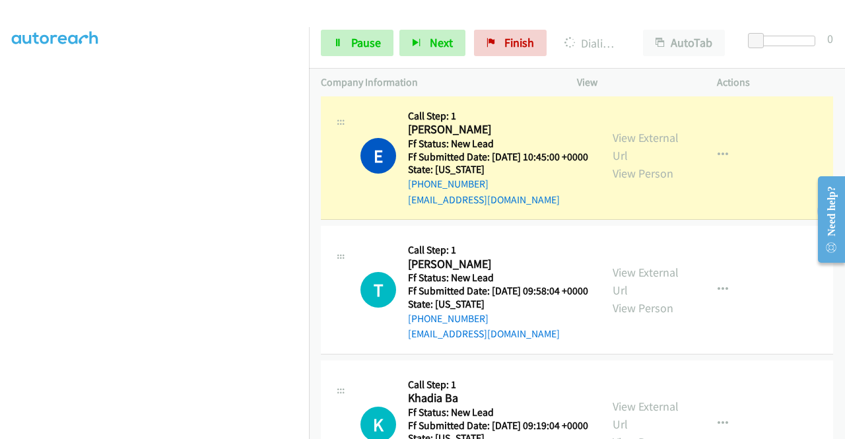
scroll to position [0, 0]
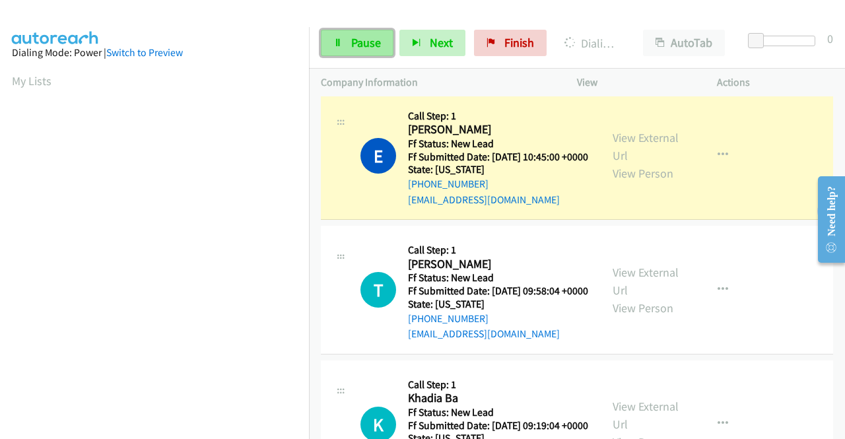
click at [346, 34] on link "Pause" at bounding box center [357, 43] width 73 height 26
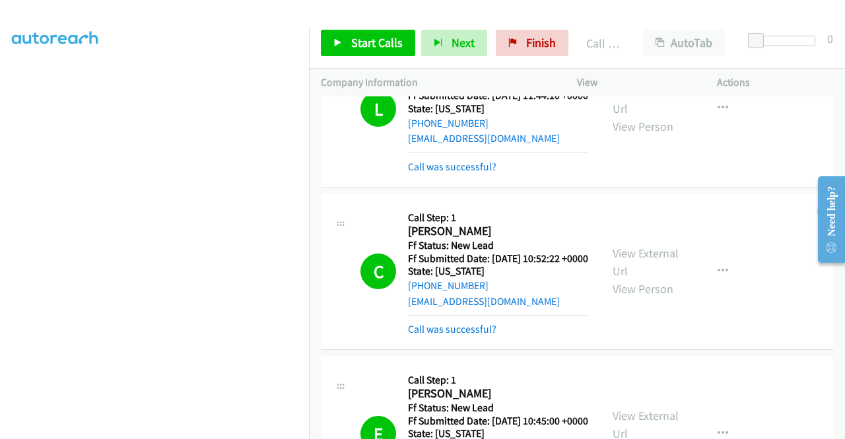
scroll to position [267, 0]
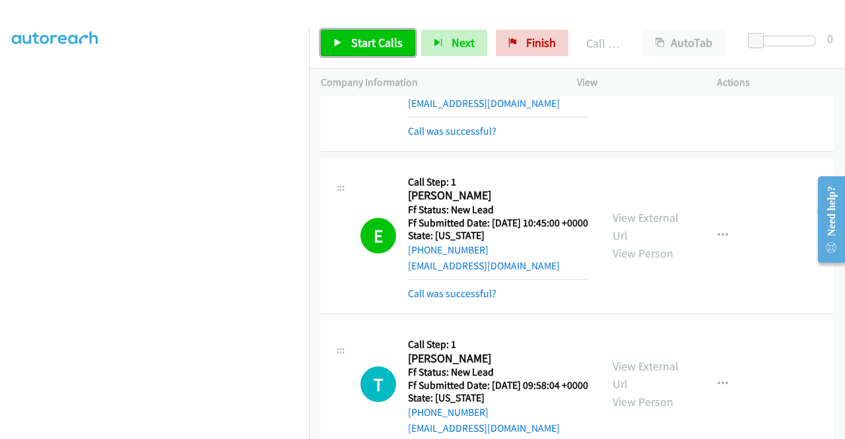
click at [366, 42] on span "Start Calls" at bounding box center [376, 42] width 51 height 15
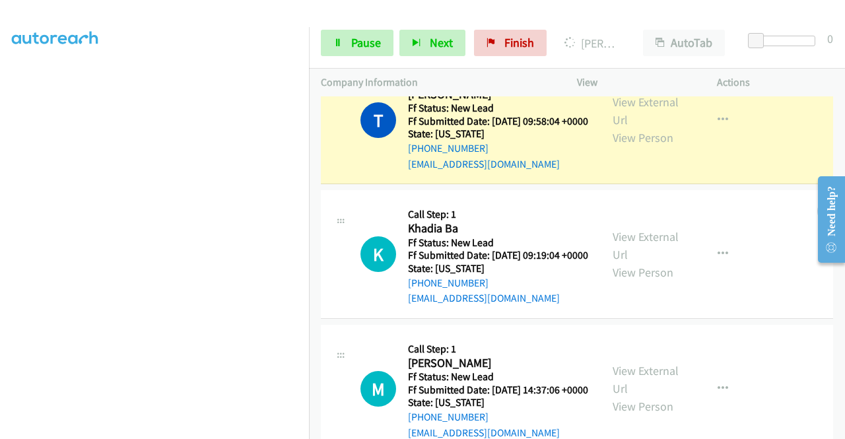
scroll to position [663, 0]
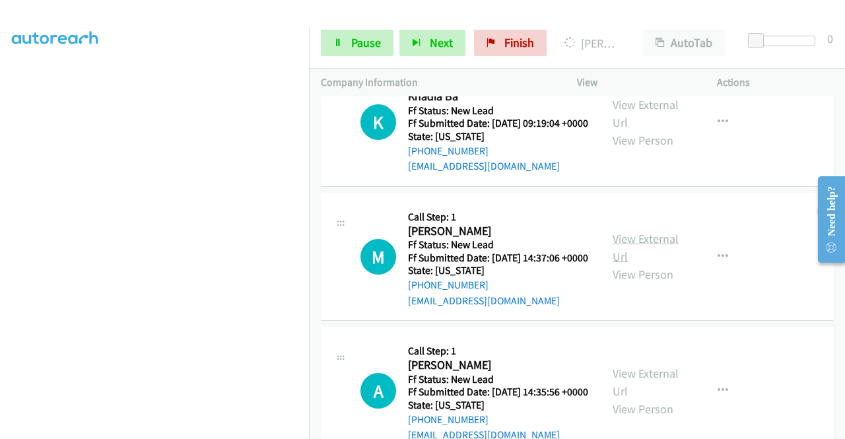
click at [612, 264] on link "View External Url" at bounding box center [645, 247] width 66 height 33
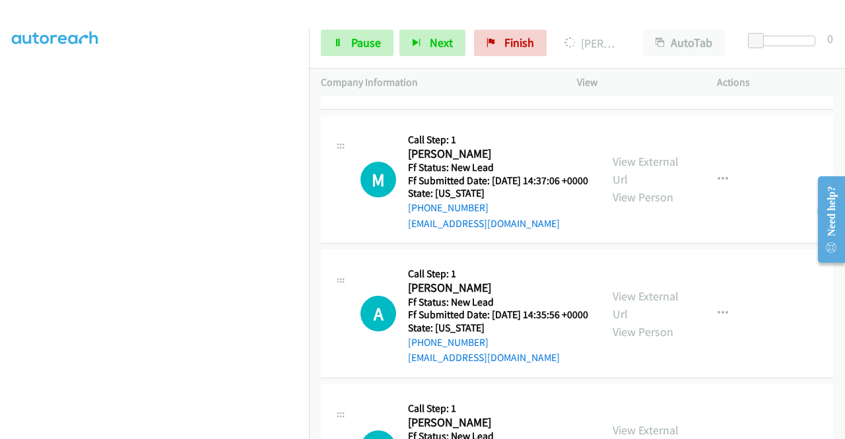
scroll to position [795, 0]
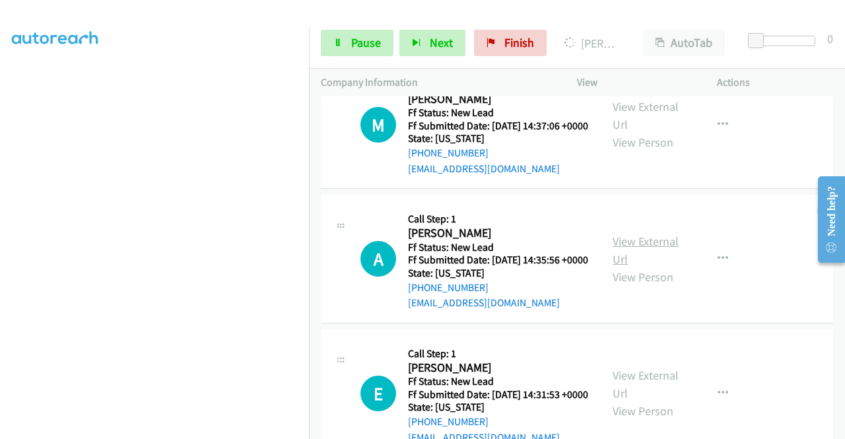
click at [619, 267] on link "View External Url" at bounding box center [645, 250] width 66 height 33
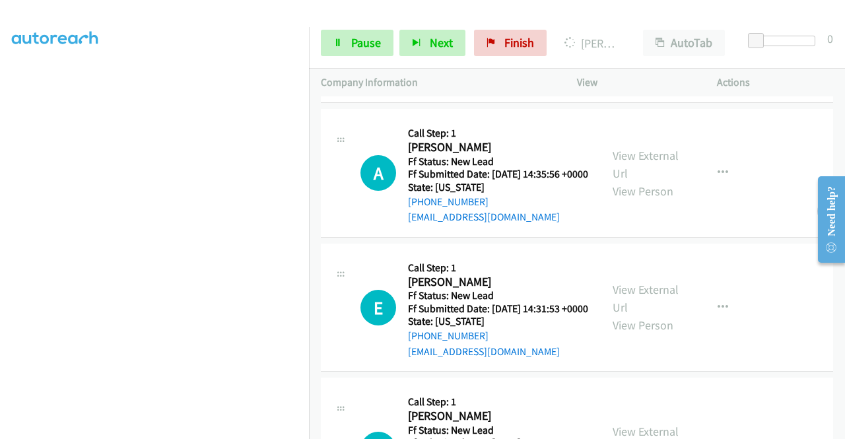
scroll to position [993, 0]
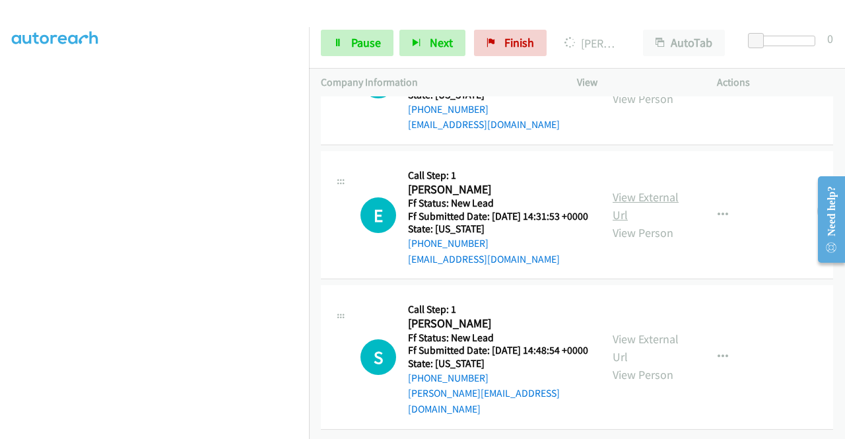
click at [660, 222] on link "View External Url" at bounding box center [645, 205] width 66 height 33
click at [632, 333] on link "View External Url" at bounding box center [645, 347] width 66 height 33
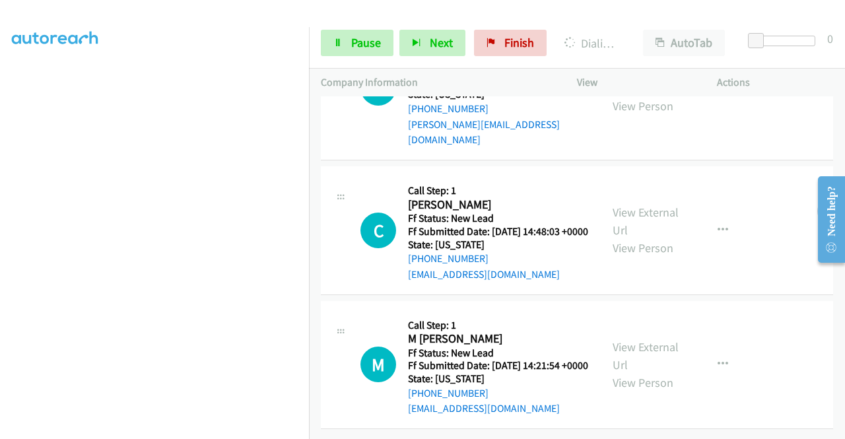
scroll to position [1487, 0]
click at [638, 205] on link "View External Url" at bounding box center [645, 221] width 66 height 33
click at [653, 339] on link "View External Url" at bounding box center [645, 355] width 66 height 33
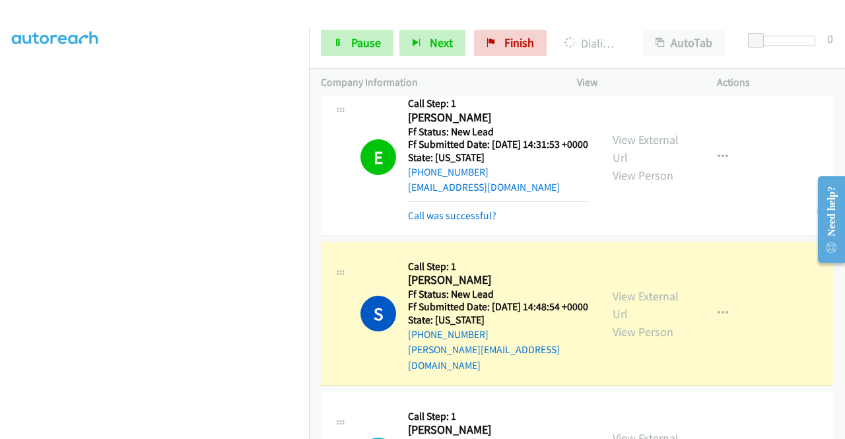
scroll to position [1355, 0]
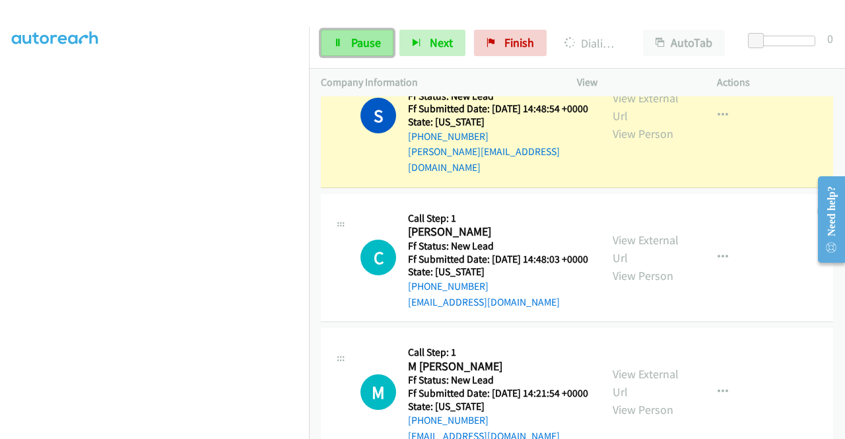
click at [362, 43] on span "Pause" at bounding box center [366, 42] width 30 height 15
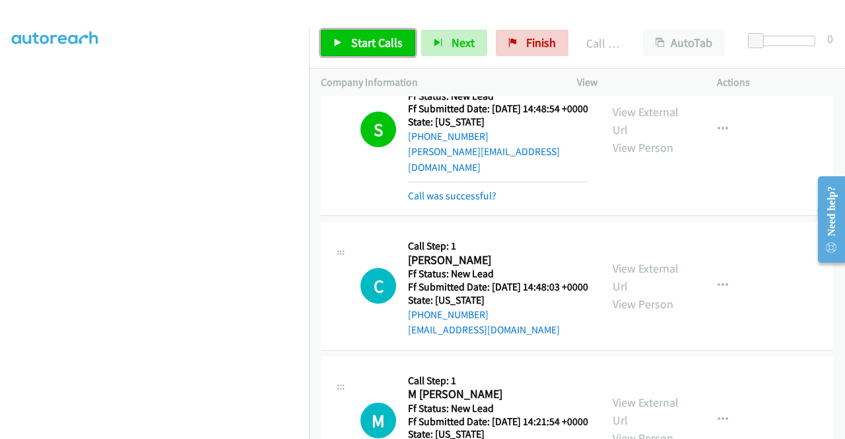
click at [351, 38] on span "Start Calls" at bounding box center [376, 42] width 51 height 15
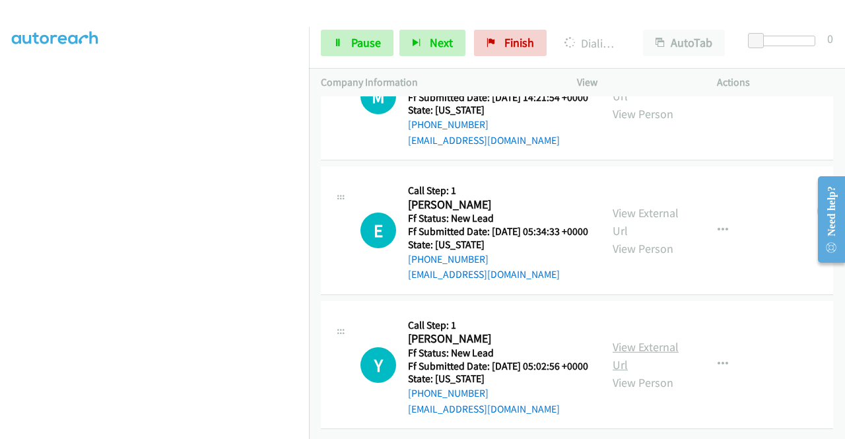
scroll to position [1705, 0]
click at [649, 238] on link "View External Url" at bounding box center [645, 221] width 66 height 33
click at [647, 339] on link "View External Url" at bounding box center [645, 355] width 66 height 33
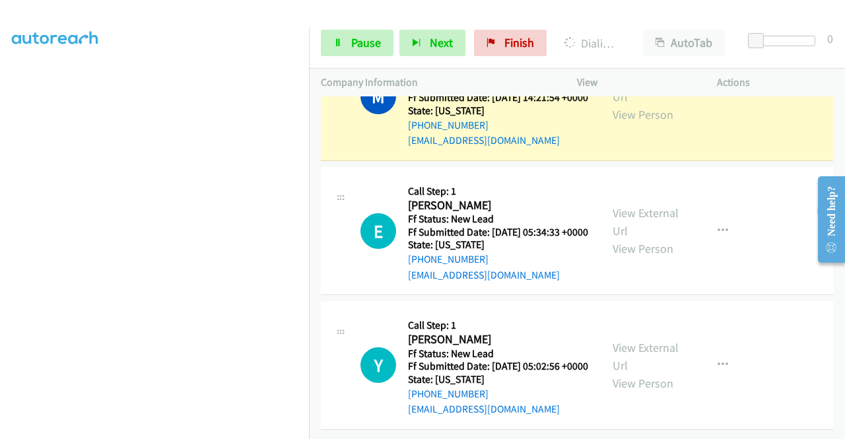
scroll to position [1865, 0]
click at [349, 39] on link "Pause" at bounding box center [357, 43] width 73 height 26
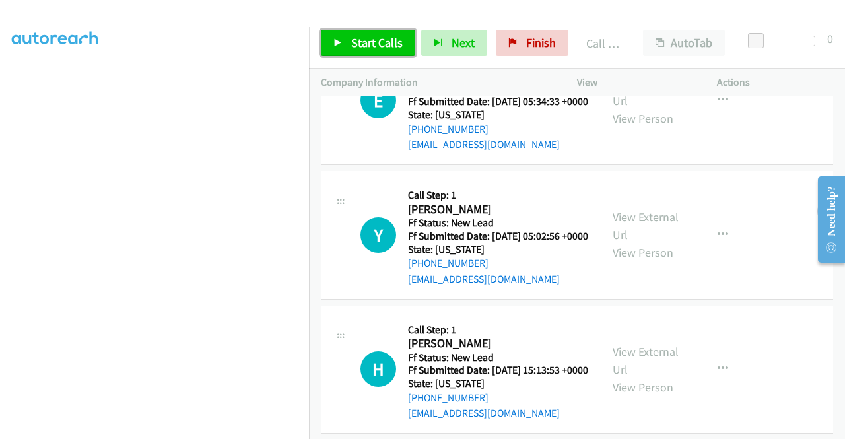
click at [375, 37] on span "Start Calls" at bounding box center [376, 42] width 51 height 15
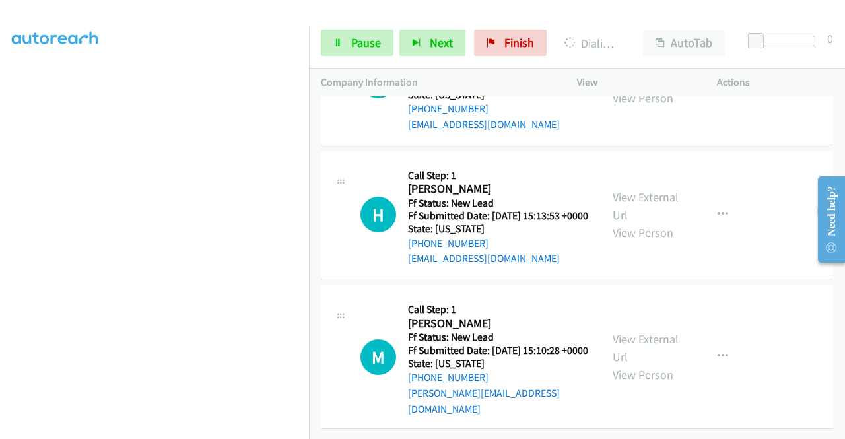
scroll to position [2121, 0]
click at [614, 222] on link "View External Url" at bounding box center [645, 205] width 66 height 33
click at [648, 364] on link "View External Url" at bounding box center [645, 347] width 66 height 33
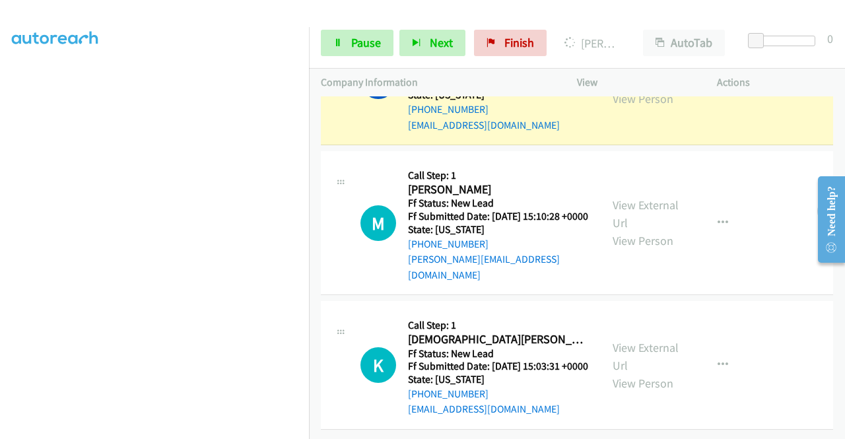
scroll to position [2390, 0]
click at [632, 340] on link "View External Url" at bounding box center [645, 356] width 66 height 33
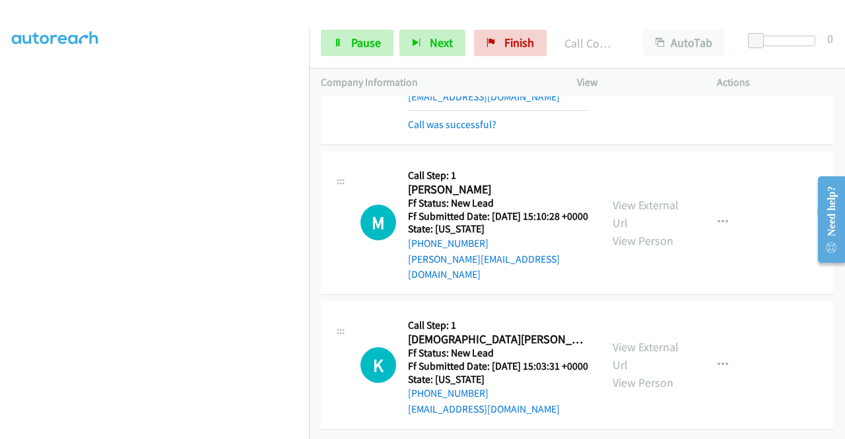
scroll to position [2418, 0]
click at [366, 45] on span "Pause" at bounding box center [366, 42] width 30 height 15
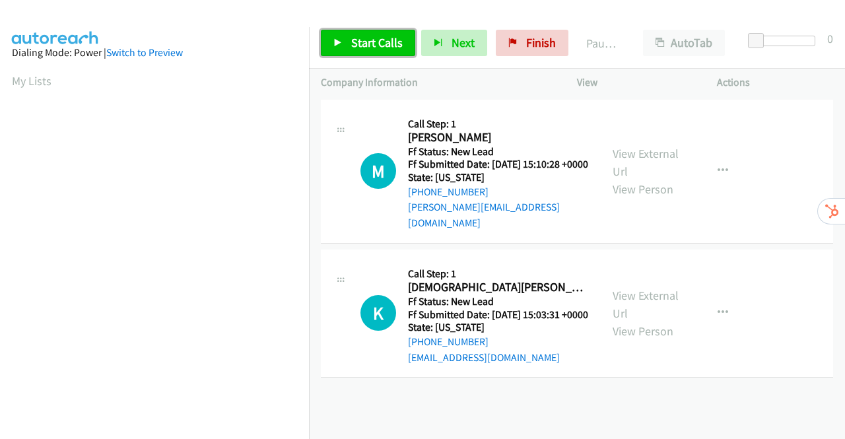
click at [371, 44] on span "Start Calls" at bounding box center [376, 42] width 51 height 15
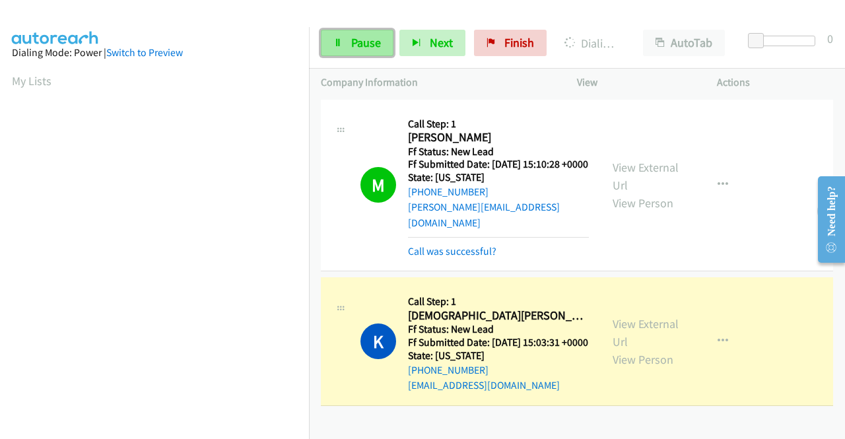
click at [356, 38] on span "Pause" at bounding box center [366, 42] width 30 height 15
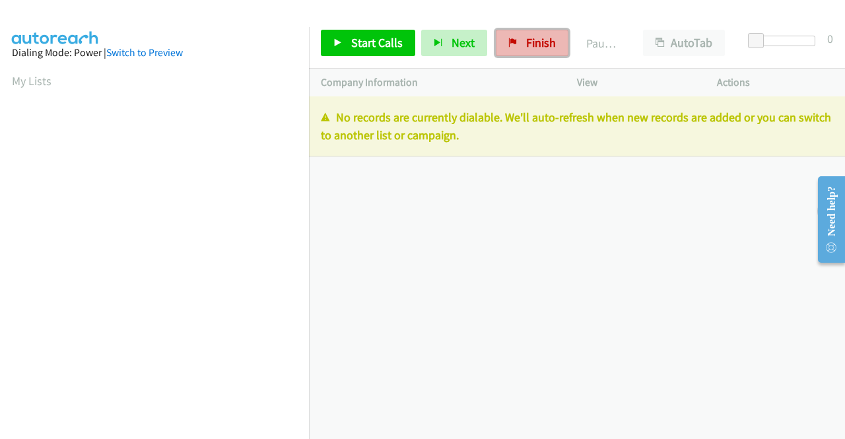
click at [539, 49] on span "Finish" at bounding box center [541, 42] width 30 height 15
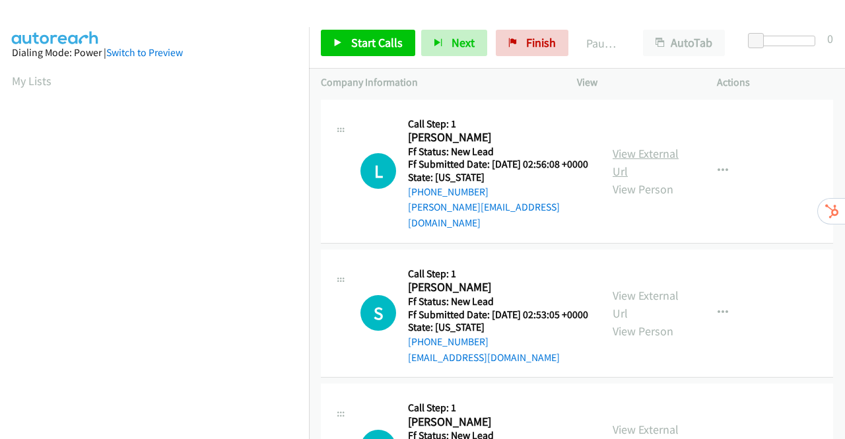
click at [636, 149] on link "View External Url" at bounding box center [645, 162] width 66 height 33
click at [659, 301] on link "View External Url" at bounding box center [645, 304] width 66 height 33
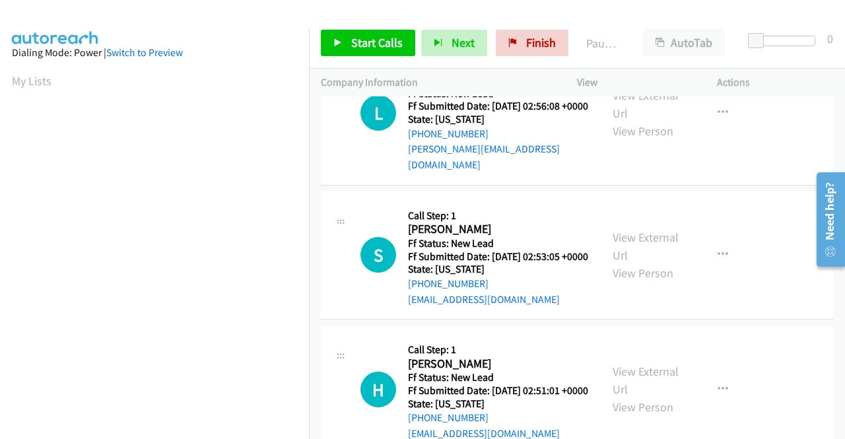
scroll to position [132, 0]
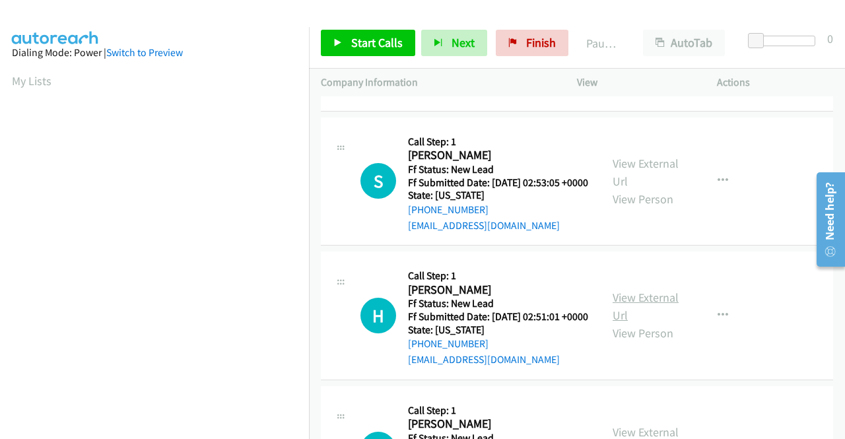
click at [632, 313] on link "View External Url" at bounding box center [645, 306] width 66 height 33
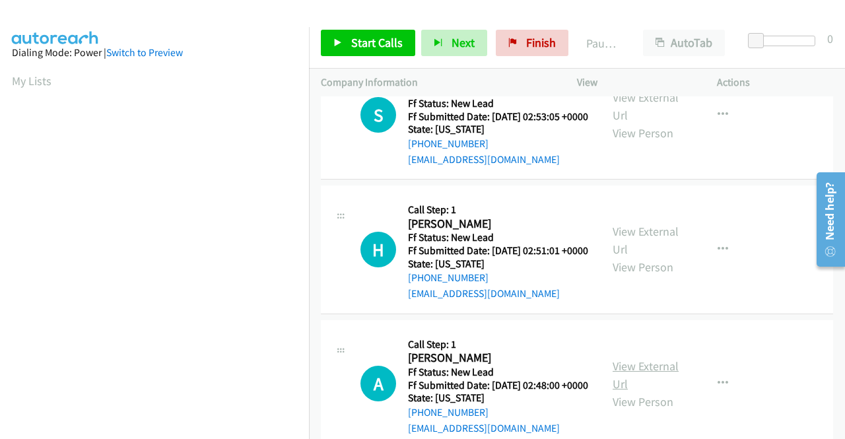
click at [654, 391] on link "View External Url" at bounding box center [645, 374] width 66 height 33
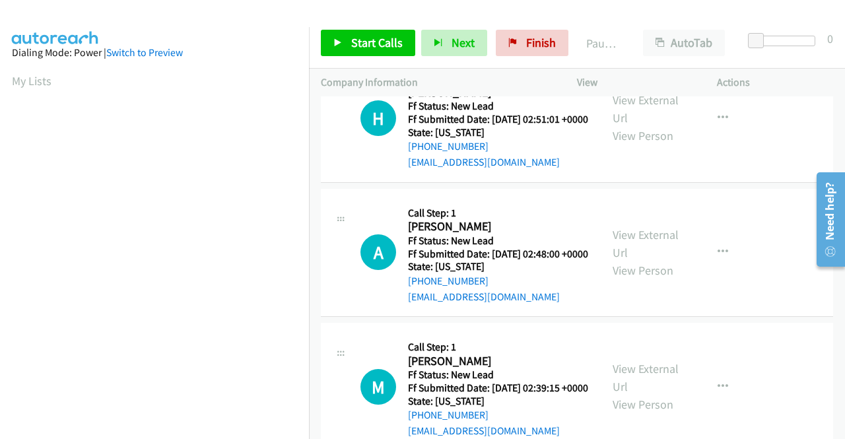
scroll to position [330, 0]
click at [663, 393] on link "View External Url" at bounding box center [645, 376] width 66 height 33
click at [338, 38] on link "Start Calls" at bounding box center [368, 43] width 94 height 26
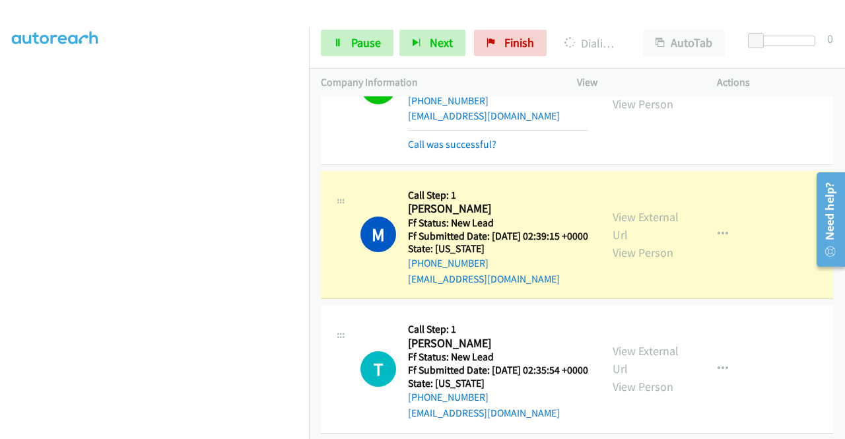
scroll to position [726, 0]
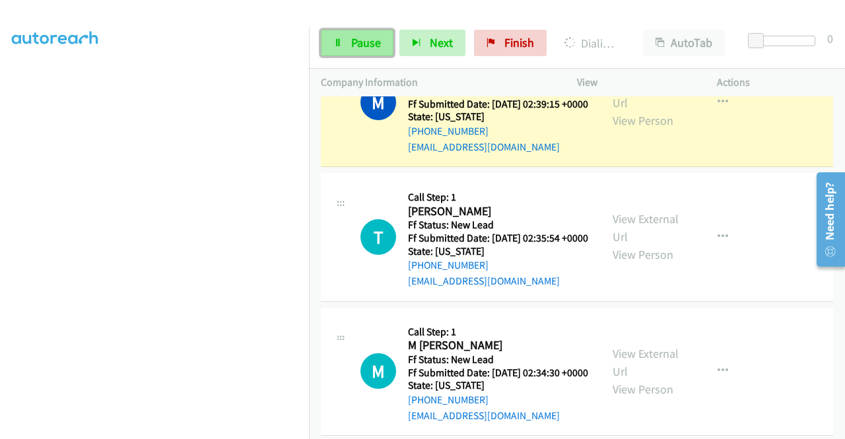
click at [362, 40] on span "Pause" at bounding box center [366, 42] width 30 height 15
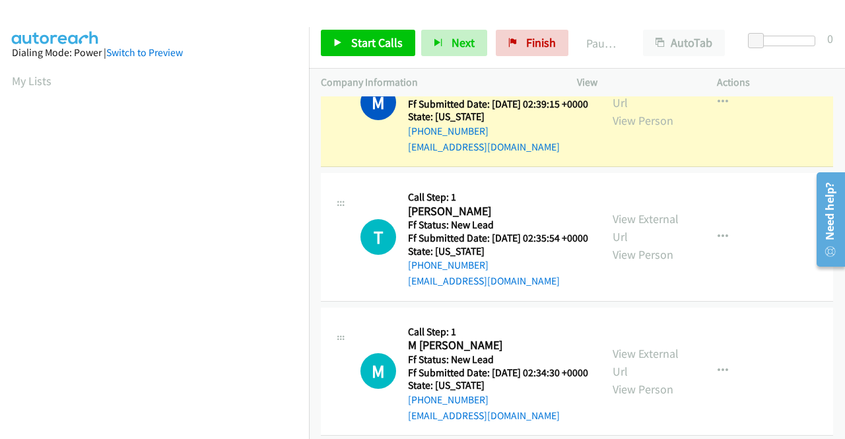
scroll to position [301, 0]
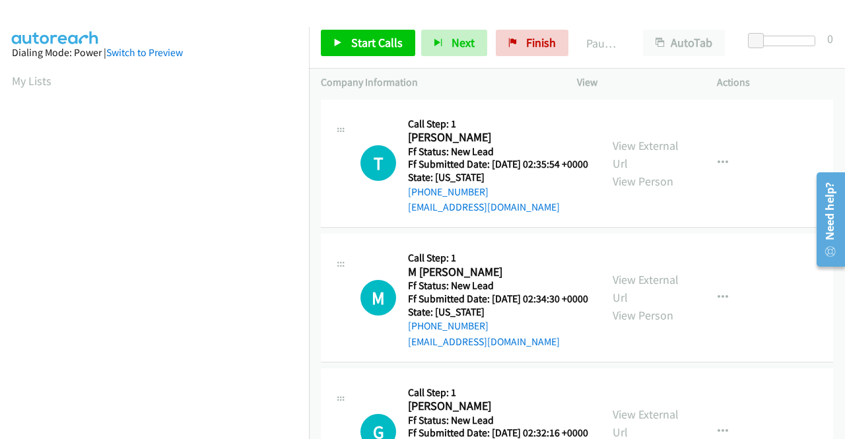
scroll to position [301, 0]
click at [639, 150] on link "View External Url" at bounding box center [645, 154] width 66 height 33
click at [636, 298] on link "View External Url" at bounding box center [645, 288] width 66 height 33
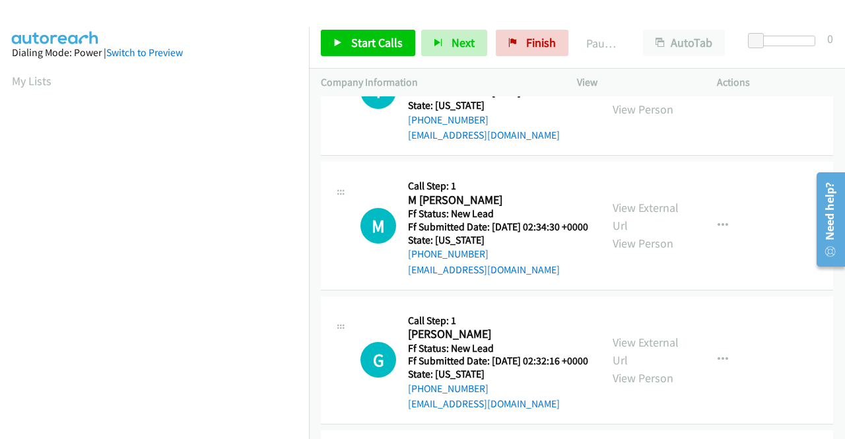
scroll to position [198, 0]
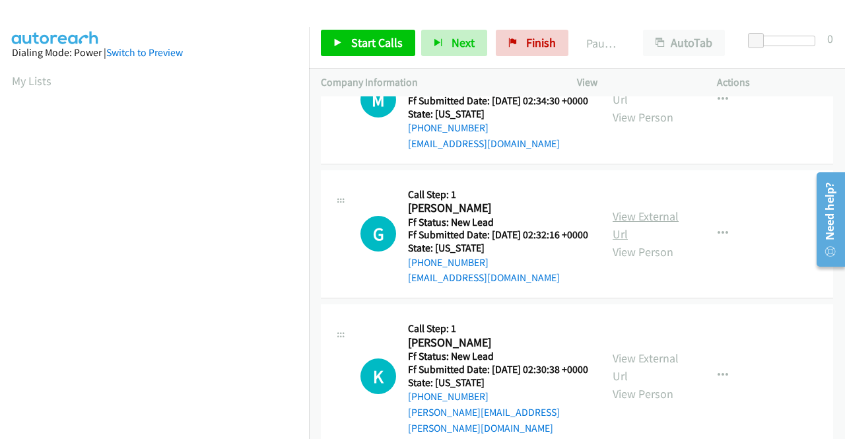
click at [640, 242] on link "View External Url" at bounding box center [645, 225] width 66 height 33
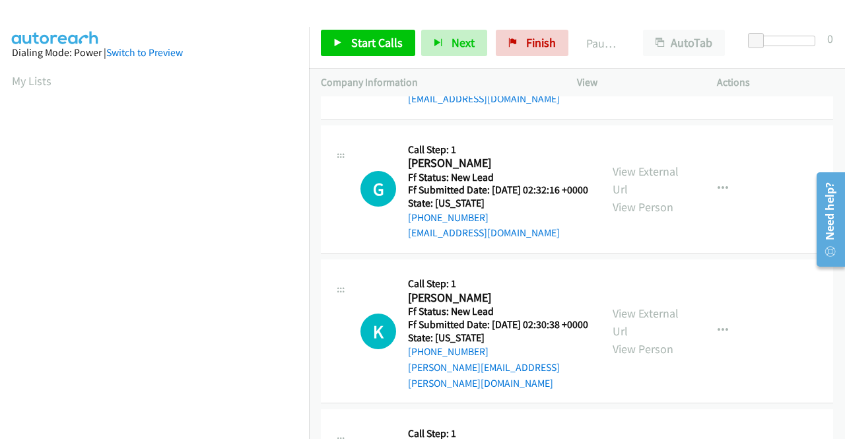
scroll to position [264, 0]
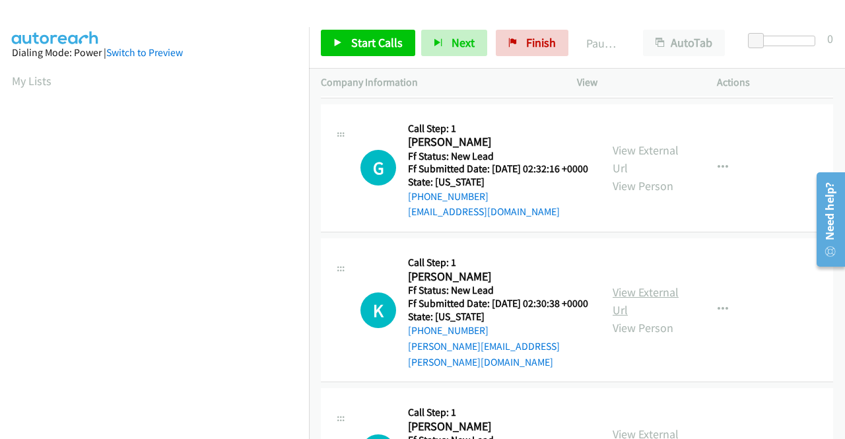
click at [656, 317] on link "View External Url" at bounding box center [645, 300] width 66 height 33
click at [360, 39] on span "Start Calls" at bounding box center [376, 42] width 51 height 15
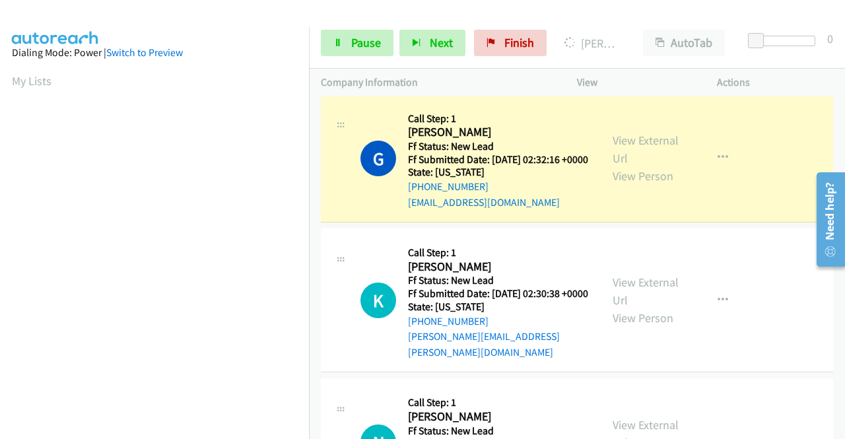
scroll to position [301, 0]
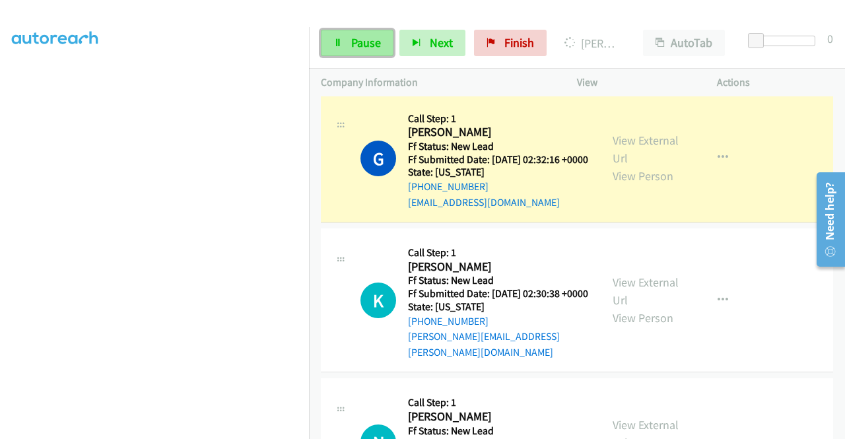
click at [370, 55] on link "Pause" at bounding box center [357, 43] width 73 height 26
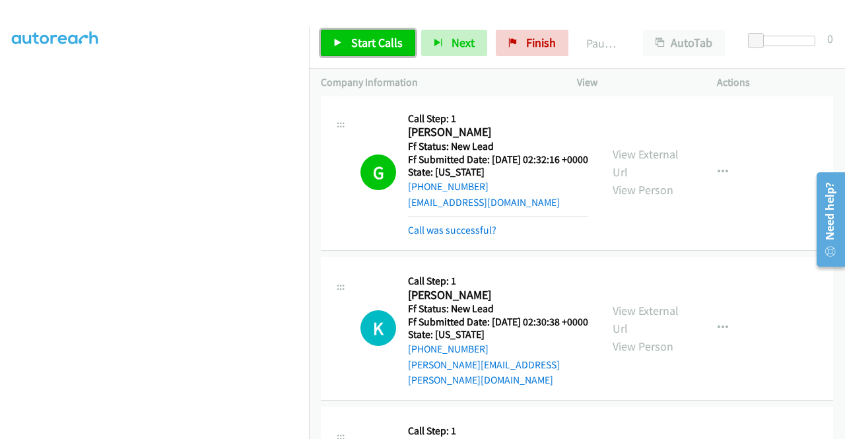
click at [376, 38] on span "Start Calls" at bounding box center [376, 42] width 51 height 15
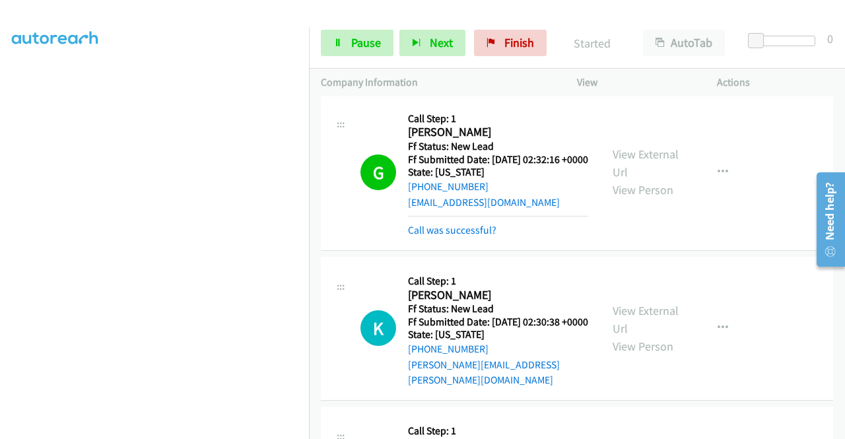
scroll to position [528, 0]
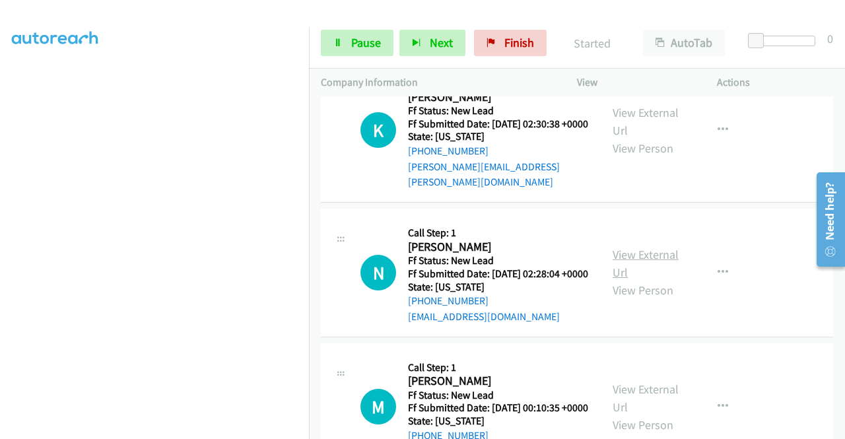
click at [663, 280] on link "View External Url" at bounding box center [645, 263] width 66 height 33
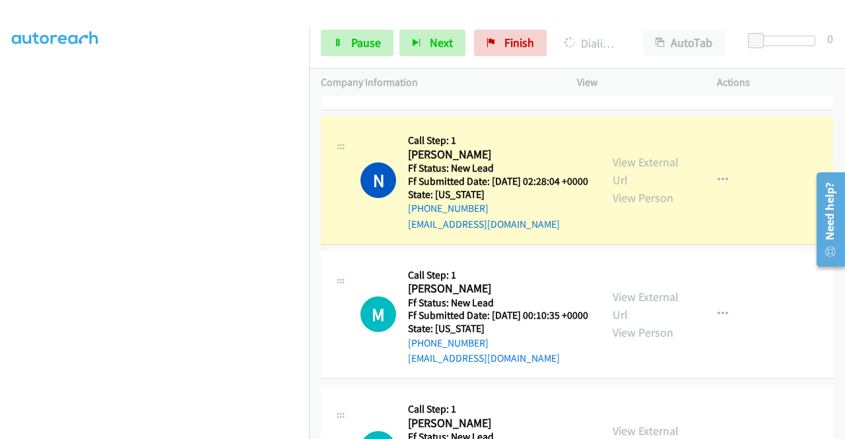
scroll to position [726, 0]
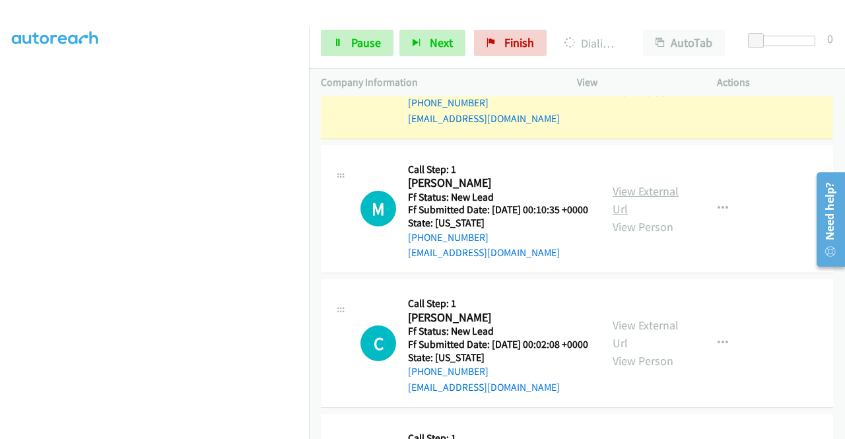
click at [644, 216] on link "View External Url" at bounding box center [645, 199] width 66 height 33
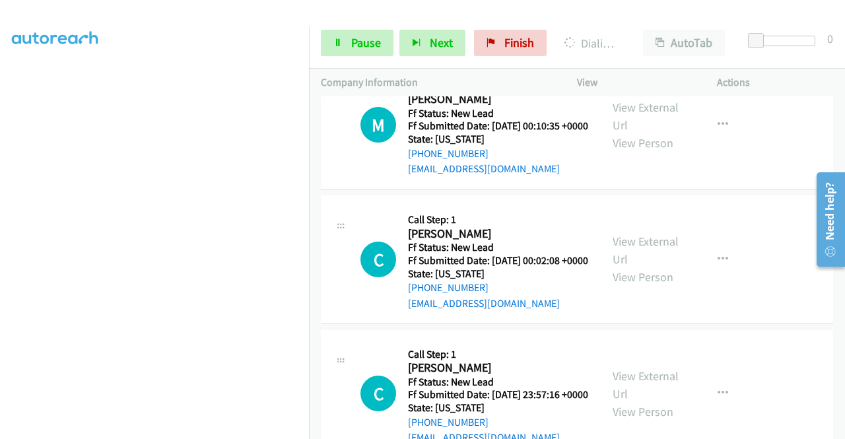
scroll to position [858, 0]
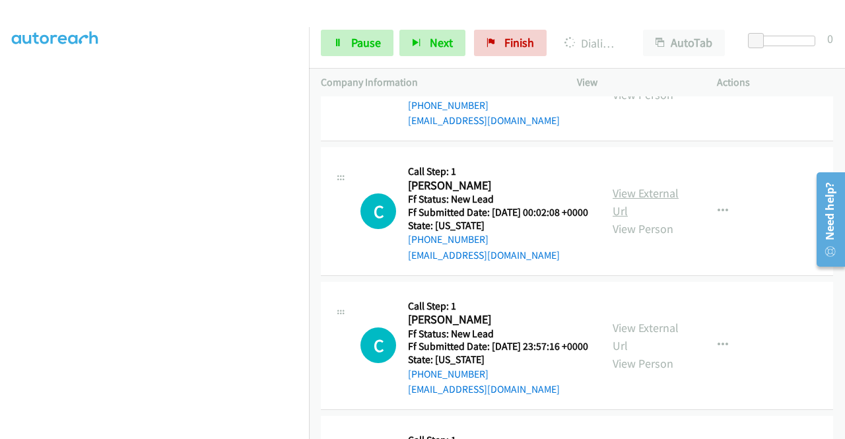
click at [661, 218] on link "View External Url" at bounding box center [645, 201] width 66 height 33
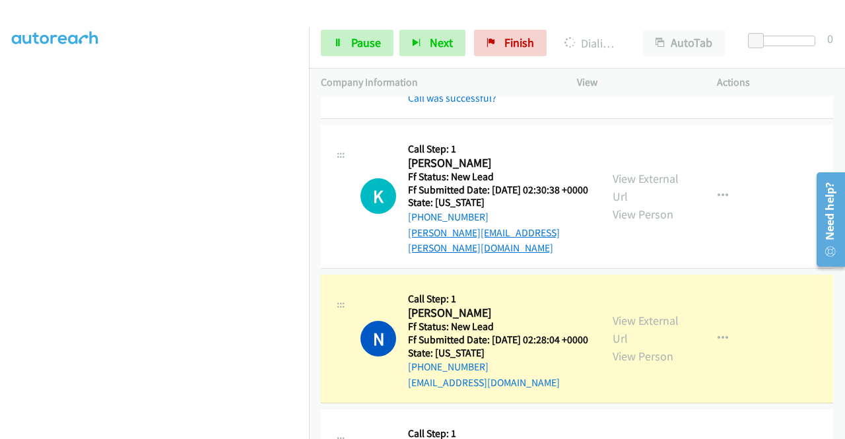
scroll to position [660, 0]
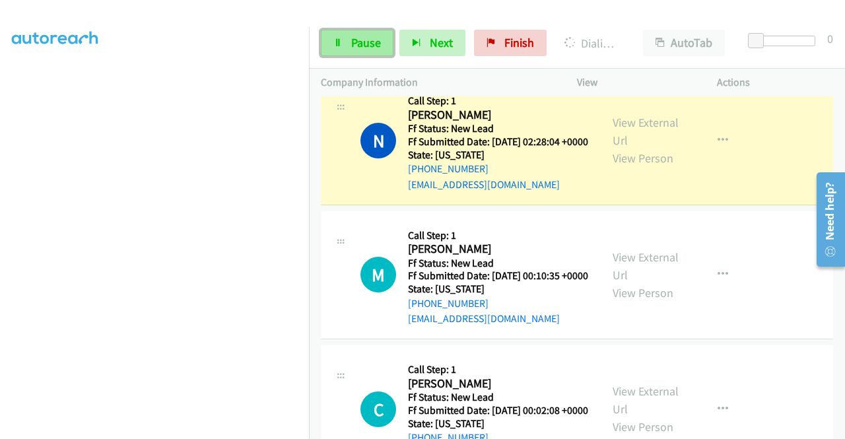
click at [352, 41] on span "Pause" at bounding box center [366, 42] width 30 height 15
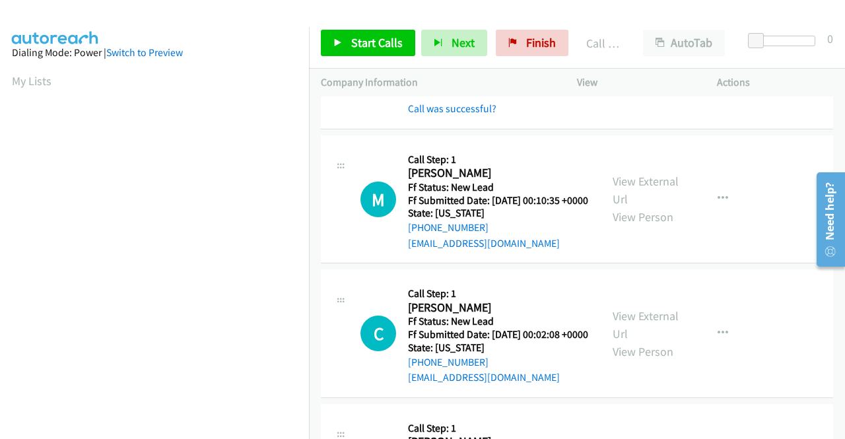
scroll to position [820, 0]
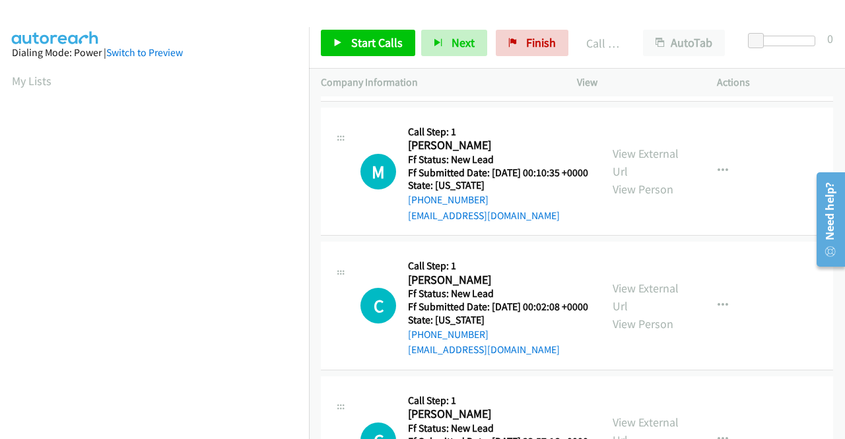
click at [352, 29] on div "Start Calls Pause Next Finish Call Completed AutoTab AutoTab 0" at bounding box center [577, 43] width 536 height 51
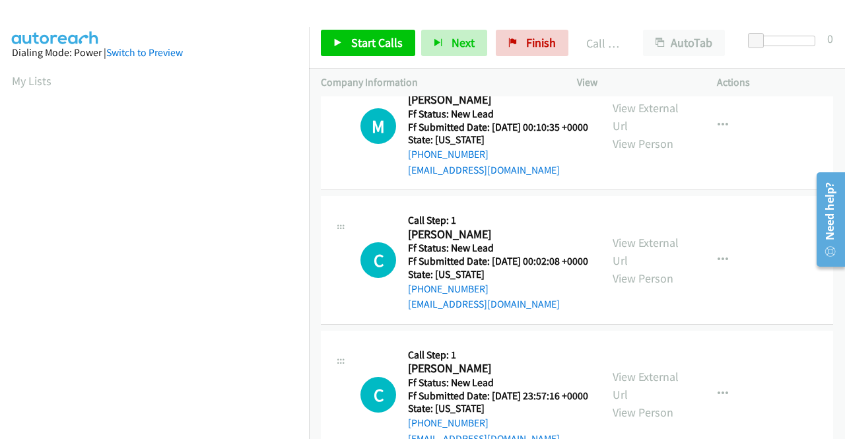
scroll to position [886, 0]
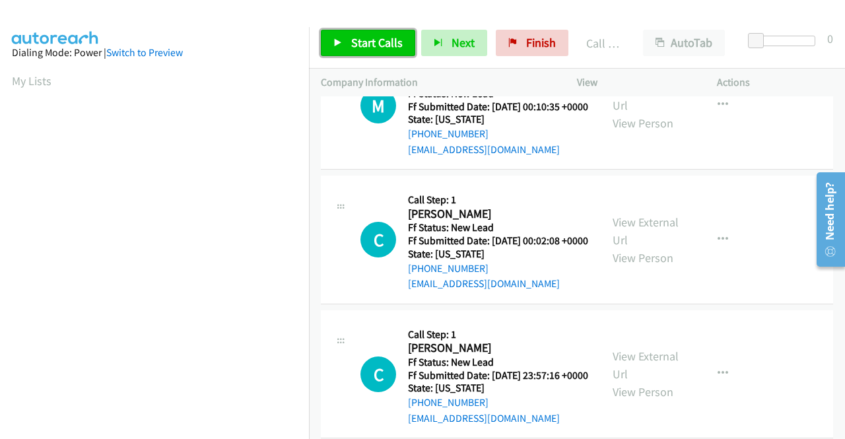
click at [383, 48] on span "Start Calls" at bounding box center [376, 42] width 51 height 15
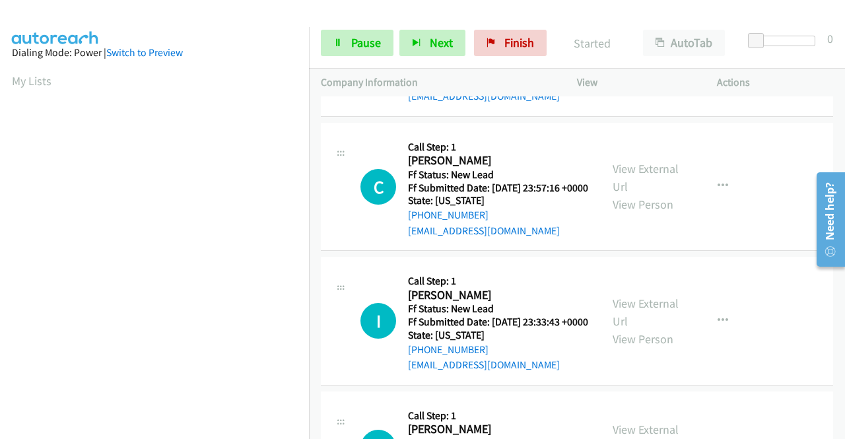
scroll to position [1150, 0]
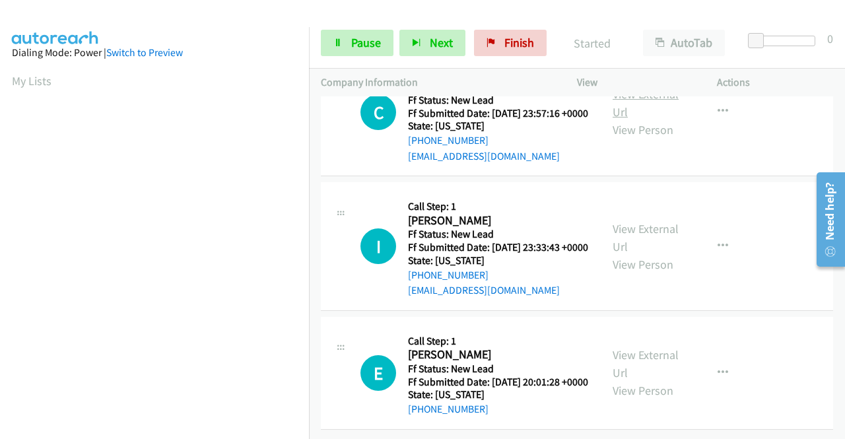
click at [659, 119] on link "View External Url" at bounding box center [645, 102] width 66 height 33
click at [651, 254] on link "View External Url" at bounding box center [645, 237] width 66 height 33
click at [651, 347] on link "View External Url" at bounding box center [645, 363] width 66 height 33
click at [717, 368] on icon "button" at bounding box center [722, 373] width 11 height 11
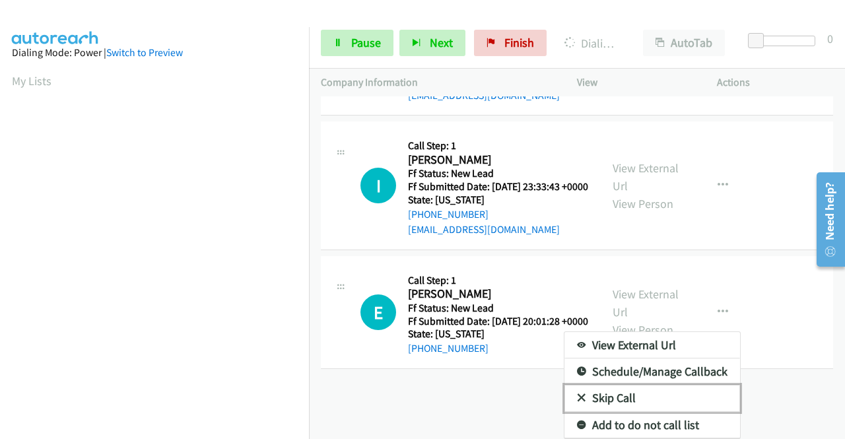
click at [610, 389] on link "Skip Call" at bounding box center [652, 398] width 176 height 26
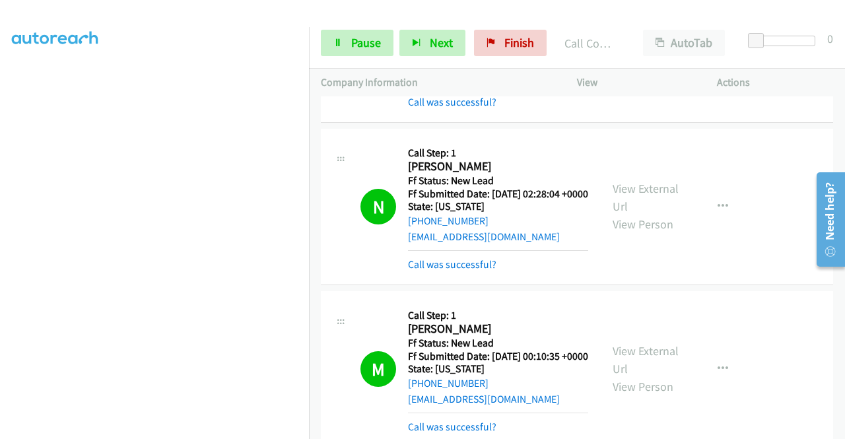
scroll to position [834, 0]
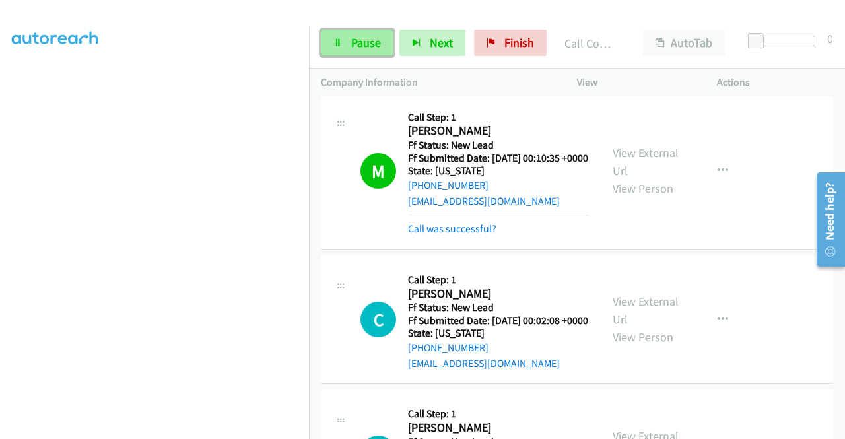
click at [363, 43] on span "Pause" at bounding box center [366, 42] width 30 height 15
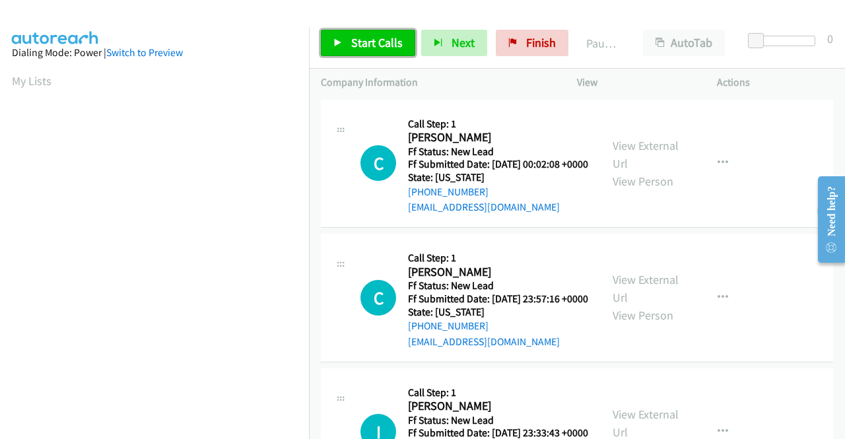
click at [359, 39] on span "Start Calls" at bounding box center [376, 42] width 51 height 15
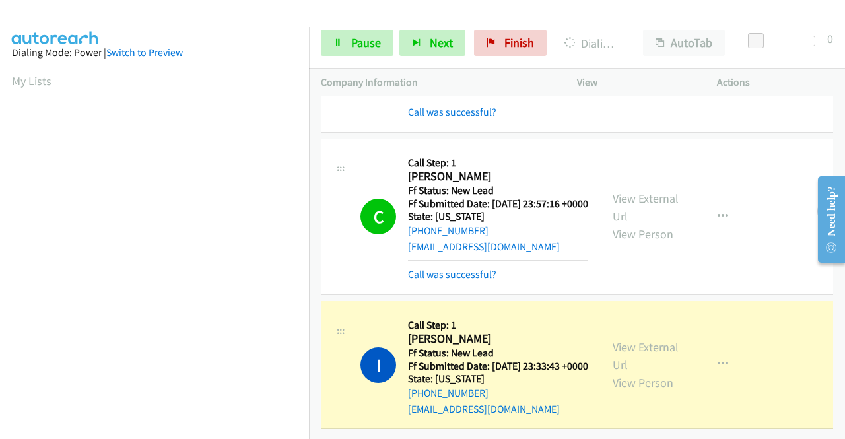
scroll to position [301, 0]
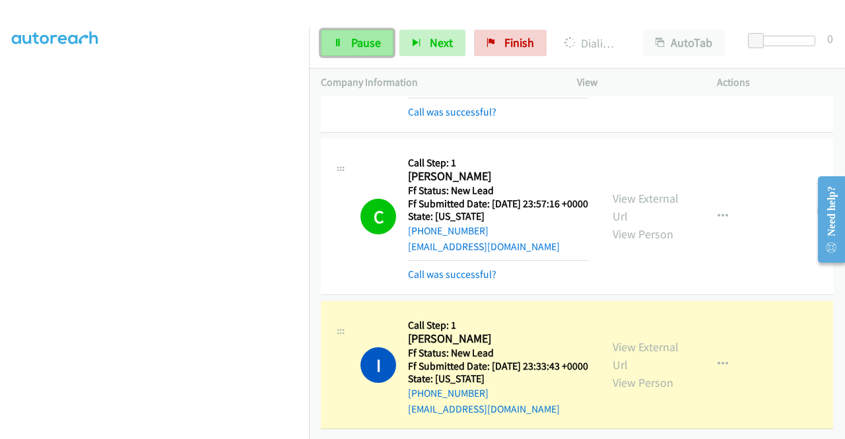
click at [374, 39] on span "Pause" at bounding box center [366, 42] width 30 height 15
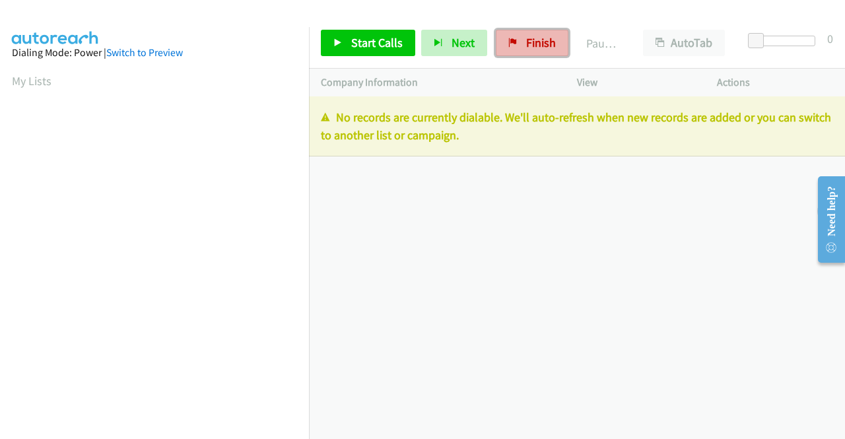
click at [540, 33] on link "Finish" at bounding box center [532, 43] width 73 height 26
drag, startPoint x: 525, startPoint y: 50, endPoint x: 467, endPoint y: 68, distance: 60.8
click at [525, 50] on link "Finish" at bounding box center [532, 43] width 73 height 26
